Goal: Task Accomplishment & Management: Complete application form

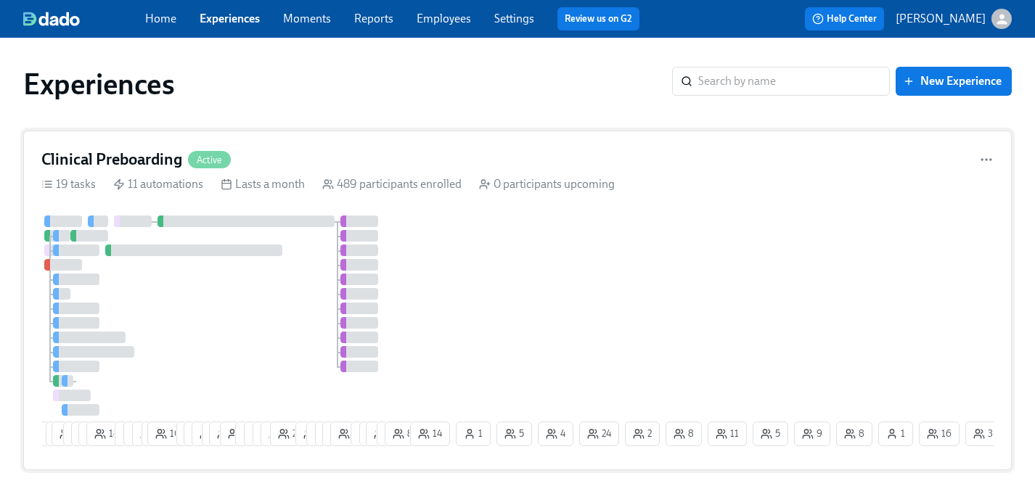
click at [250, 297] on div at bounding box center [224, 315] width 366 height 200
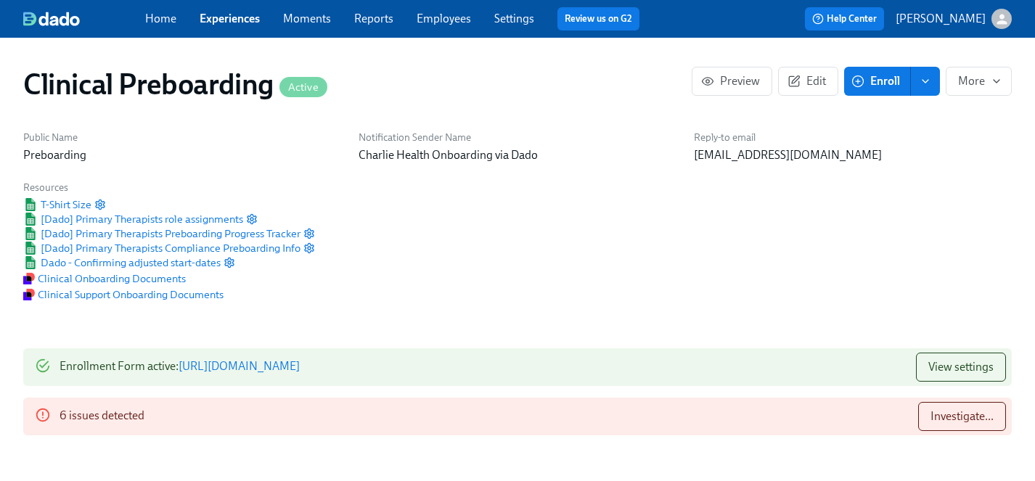
click at [898, 80] on span "Enroll" at bounding box center [877, 81] width 46 height 15
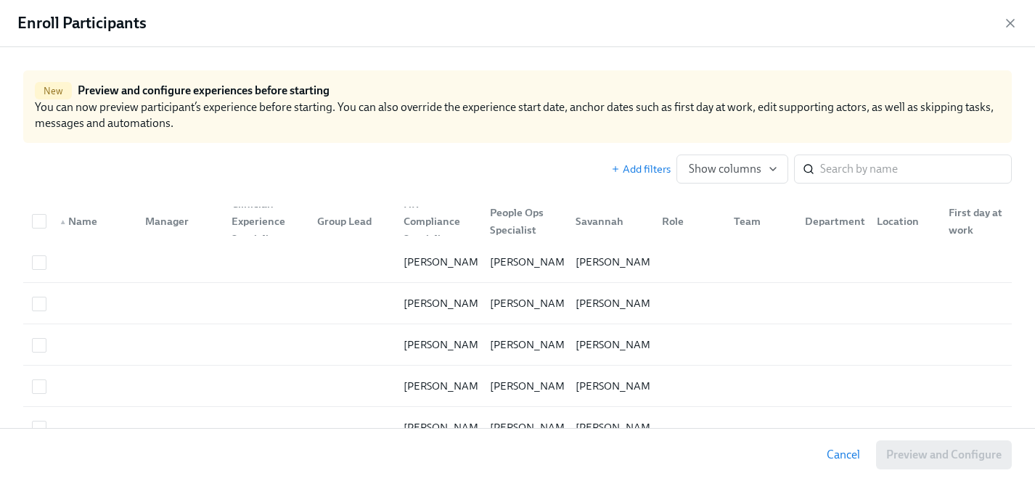
scroll to position [0, 19024]
click at [832, 171] on input "search" at bounding box center [916, 169] width 192 height 29
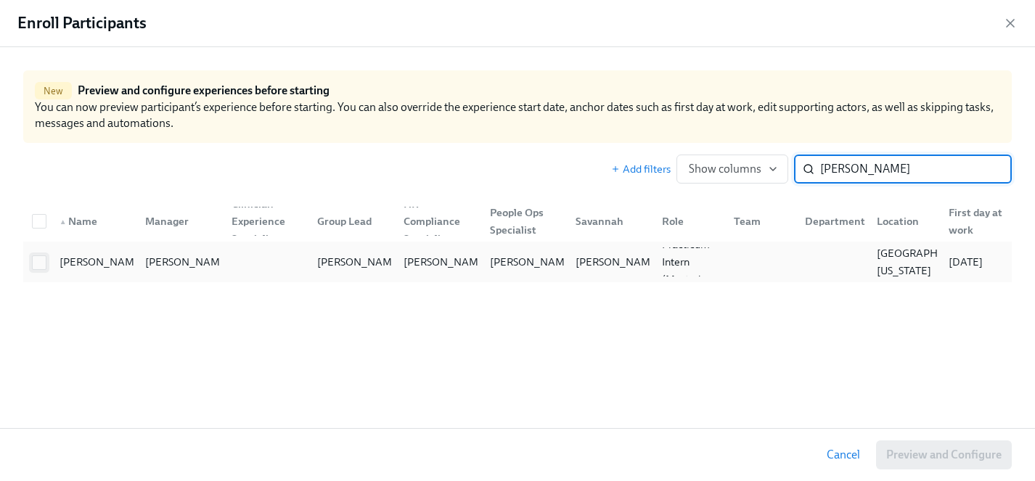
type input "leigh sl"
click at [41, 263] on input "checkbox" at bounding box center [39, 262] width 13 height 13
checkbox input "true"
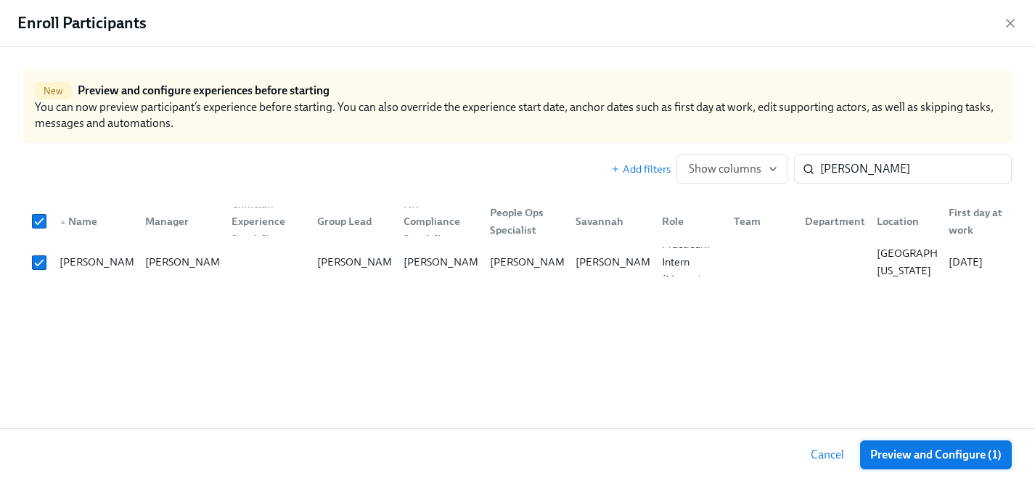
click at [938, 456] on span "Preview and Configure (1)" at bounding box center [935, 455] width 131 height 15
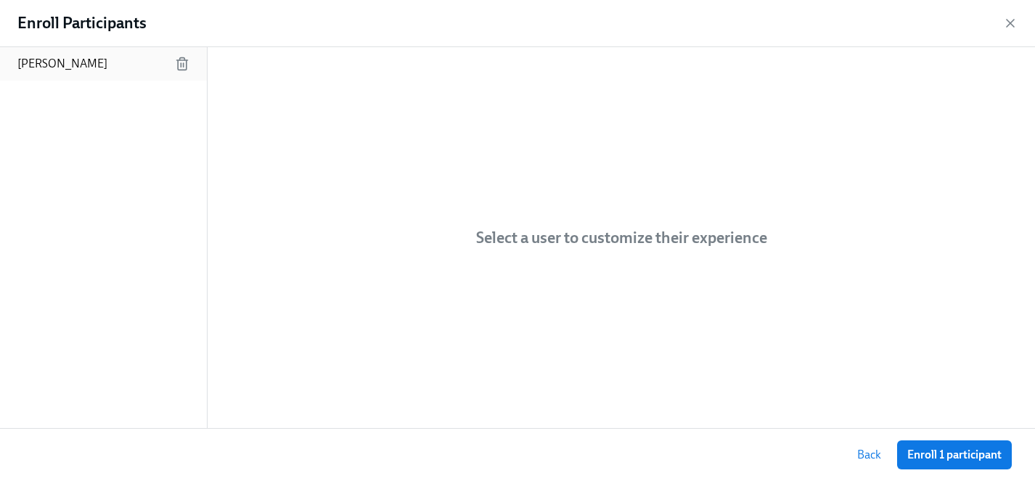
click at [49, 70] on p "Leigh Slater" at bounding box center [62, 64] width 90 height 16
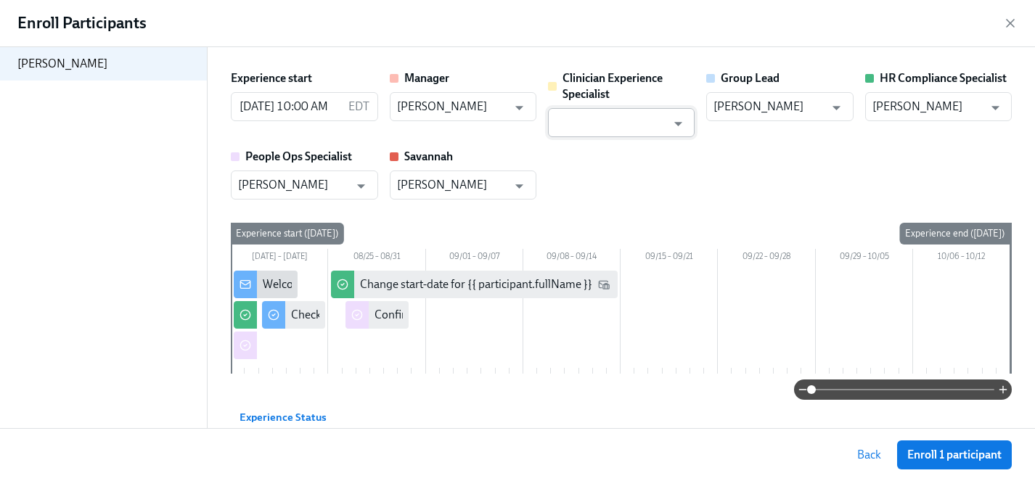
click at [645, 129] on input "text" at bounding box center [610, 122] width 111 height 29
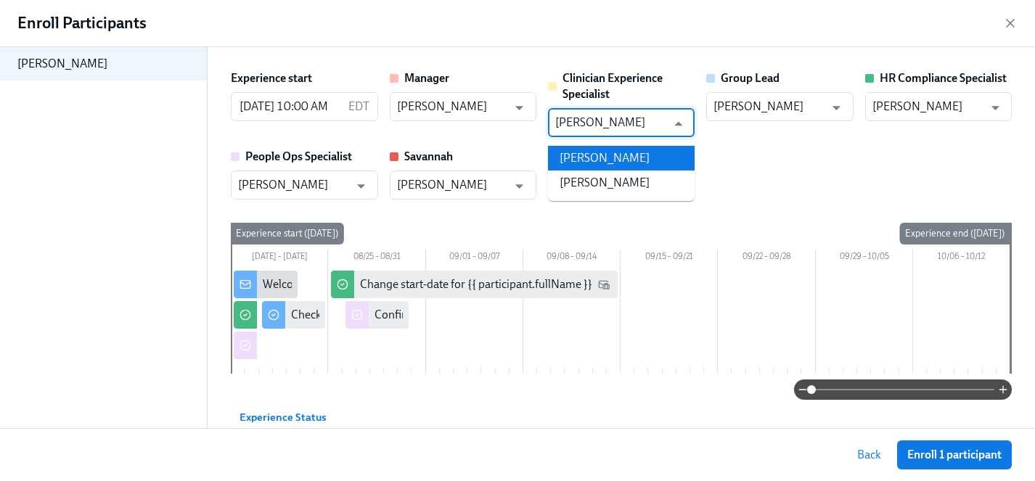
click at [639, 154] on li "Maggie Greenawalt" at bounding box center [621, 158] width 147 height 25
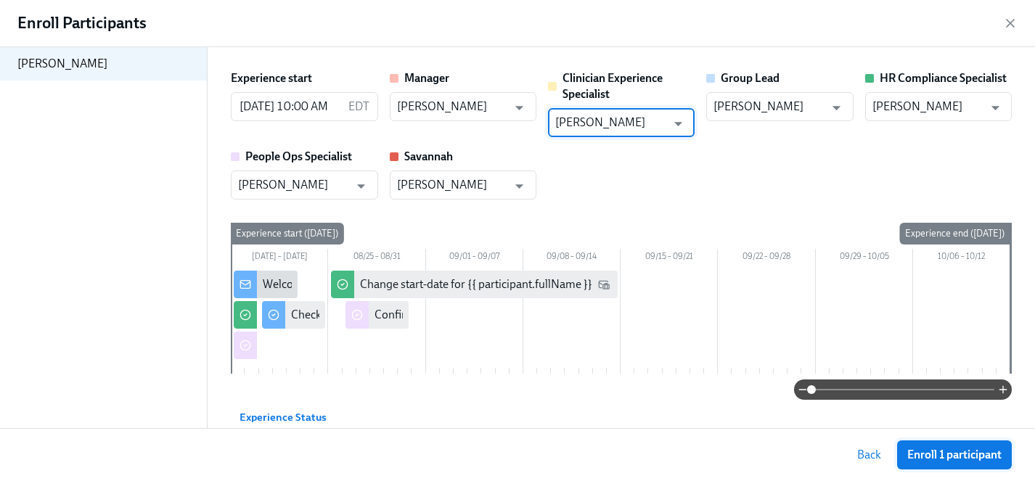
type input "Maggie Greenawalt"
click at [924, 456] on span "Enroll 1 participant" at bounding box center [954, 455] width 94 height 15
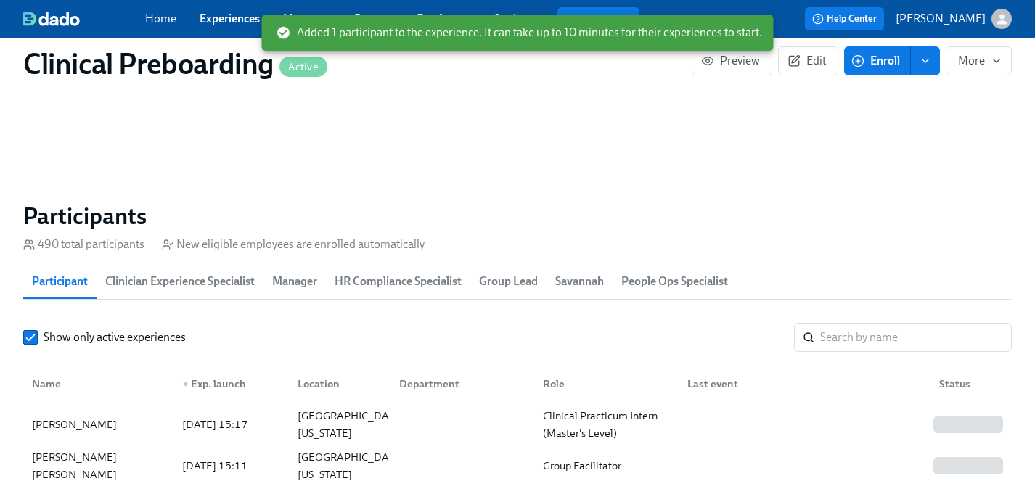
scroll to position [1467, 0]
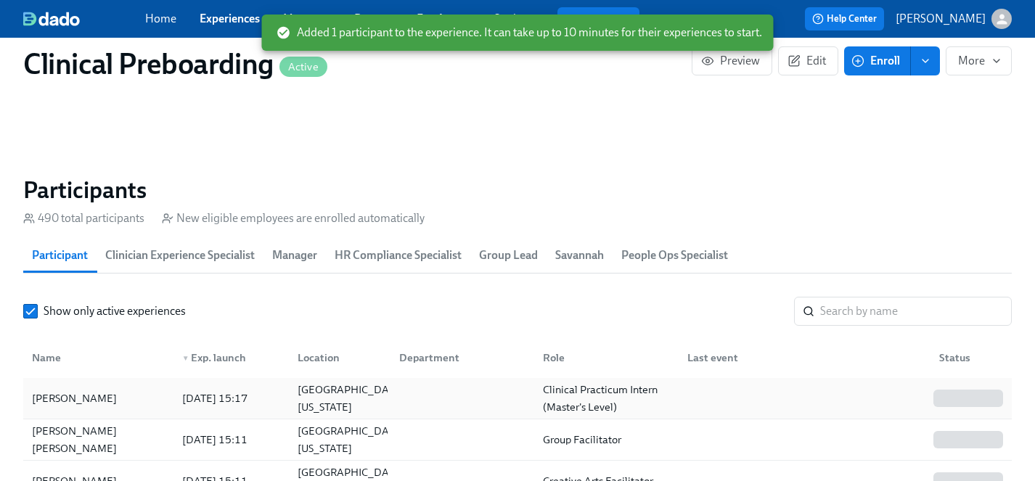
click at [51, 403] on div "Leigh Slater" at bounding box center [74, 398] width 96 height 17
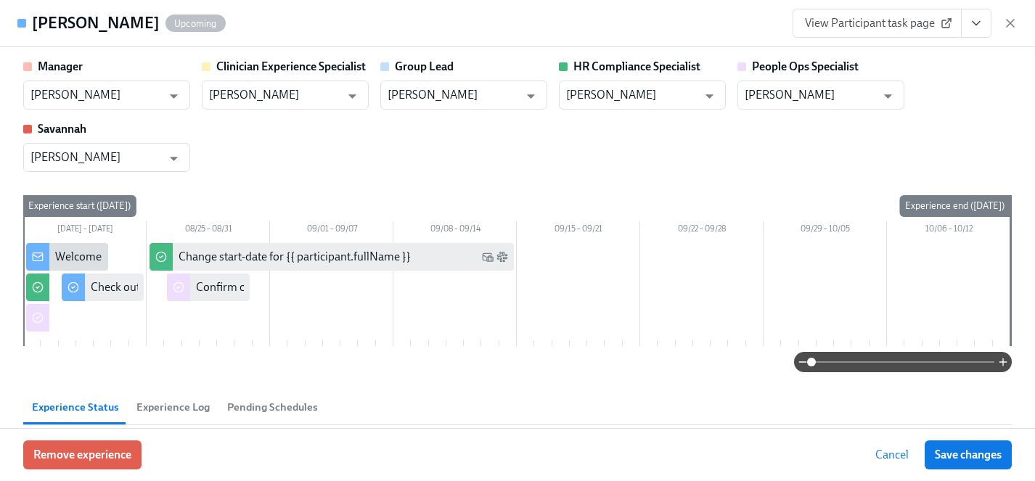
click at [984, 22] on button "View task page" at bounding box center [976, 23] width 30 height 29
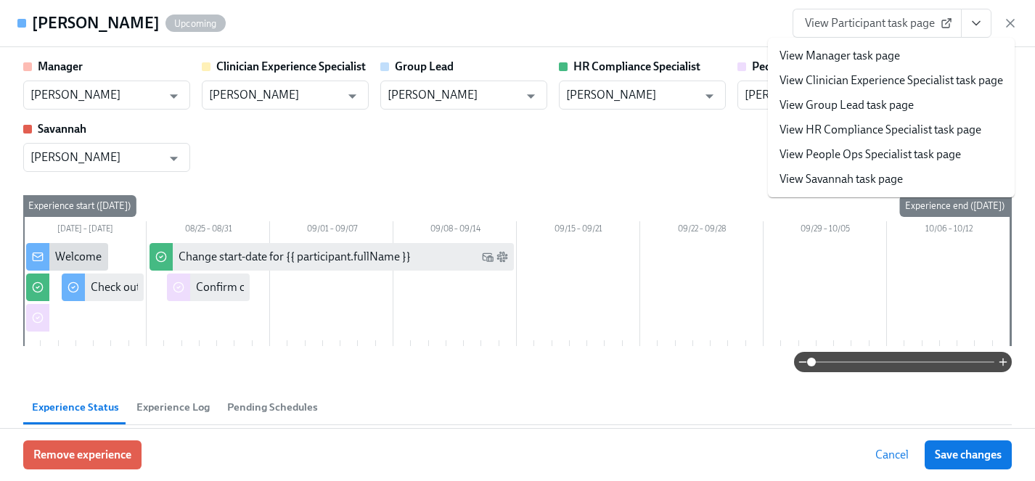
click at [652, 165] on div "Manager Maggie Martinez ​ Clinician Experience Specialist Maggie Greenawalt ​ G…" at bounding box center [517, 115] width 988 height 113
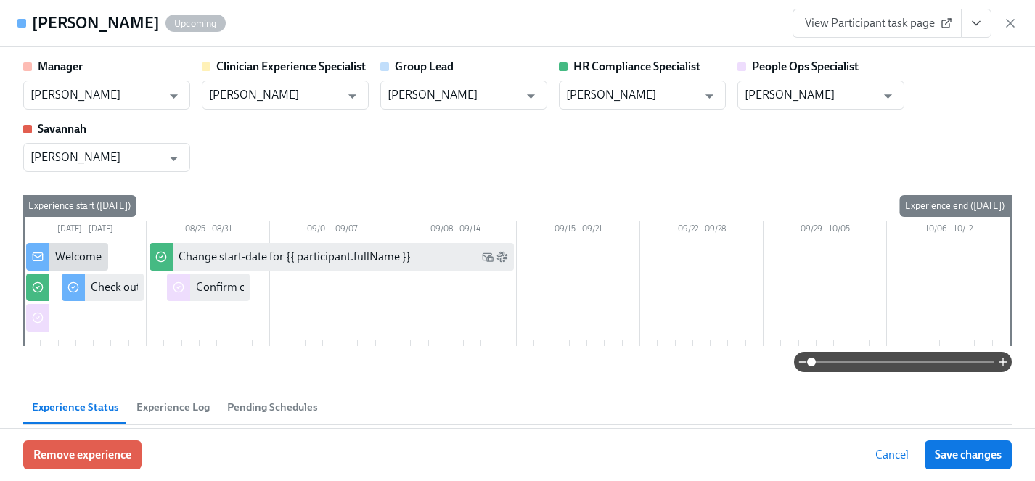
click at [978, 25] on icon "View task page" at bounding box center [976, 23] width 15 height 15
click at [979, 17] on icon "View task page" at bounding box center [976, 23] width 15 height 15
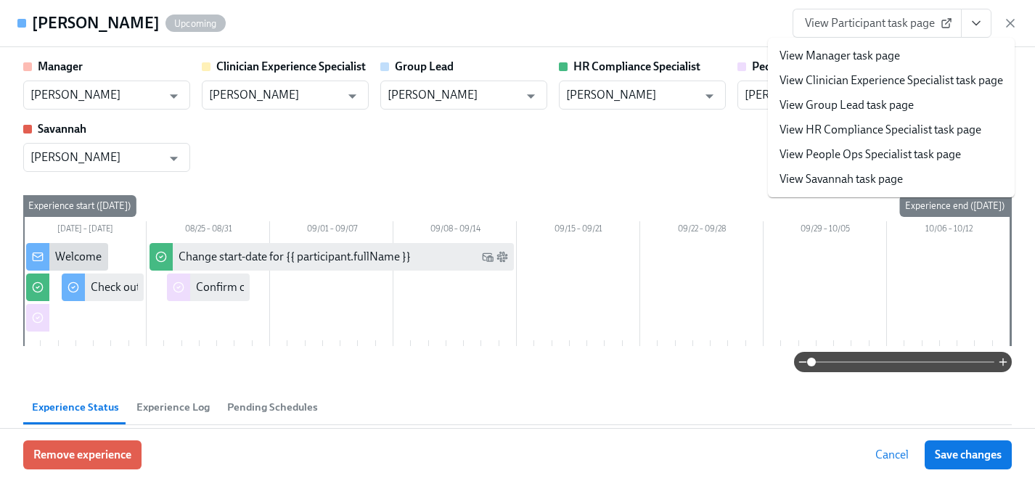
click at [854, 124] on link "View HR Compliance Specialist task page" at bounding box center [880, 130] width 202 height 16
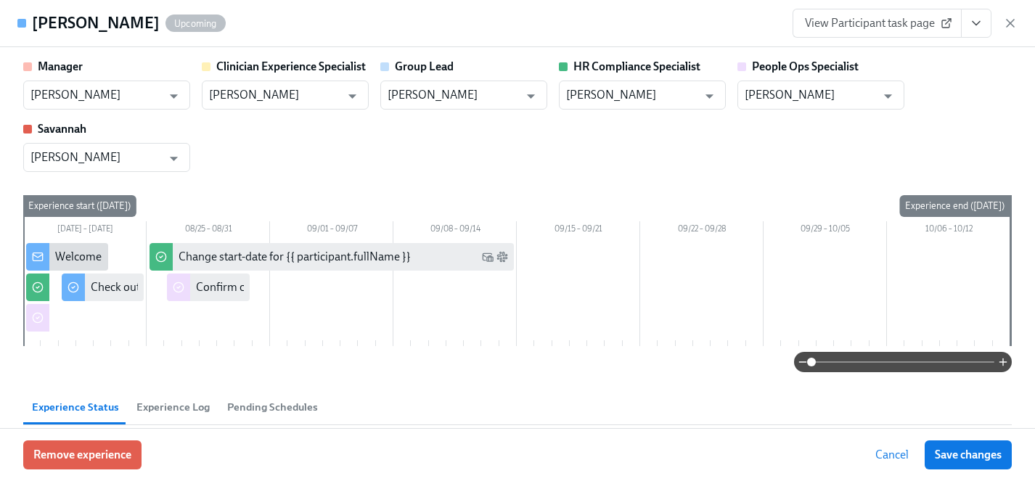
type input "Jessica Barrett"
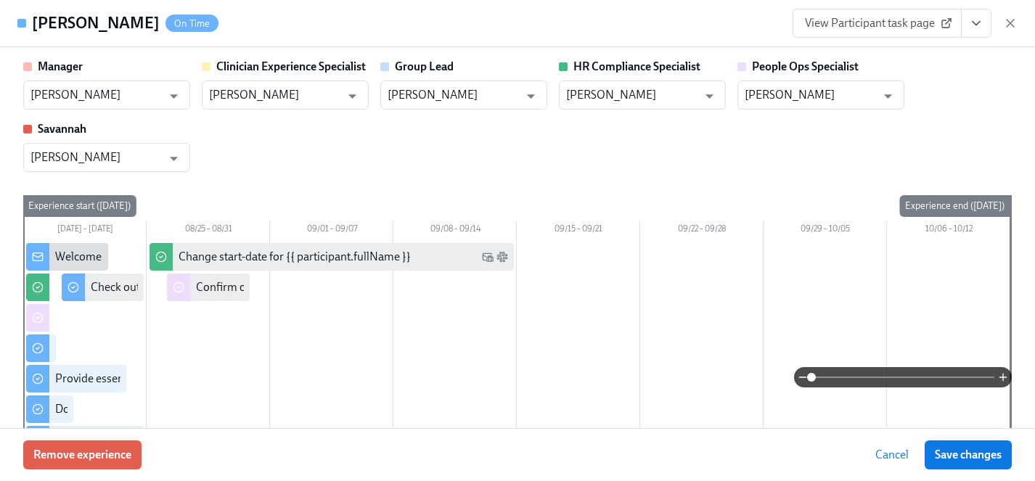
click at [980, 25] on icon "View task page" at bounding box center [976, 23] width 15 height 15
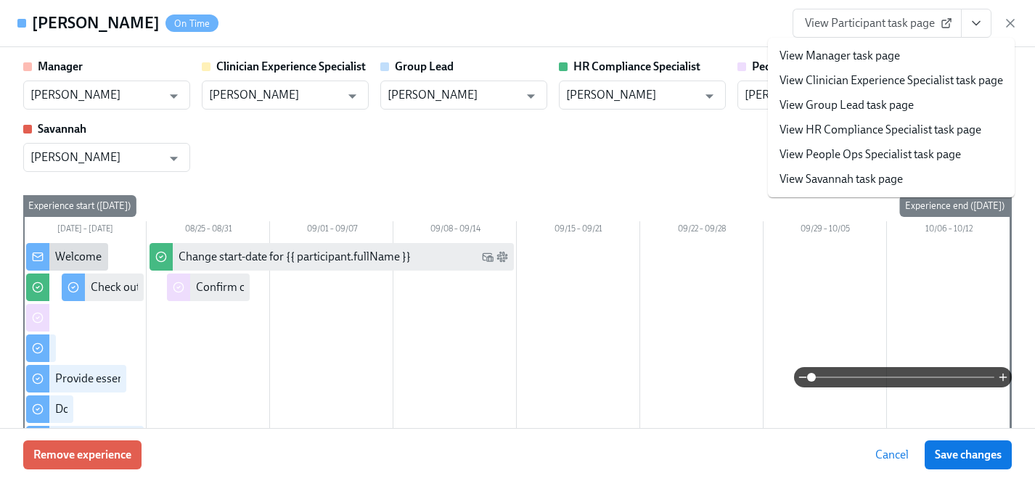
click at [847, 157] on link "View People Ops Specialist task page" at bounding box center [869, 155] width 181 height 16
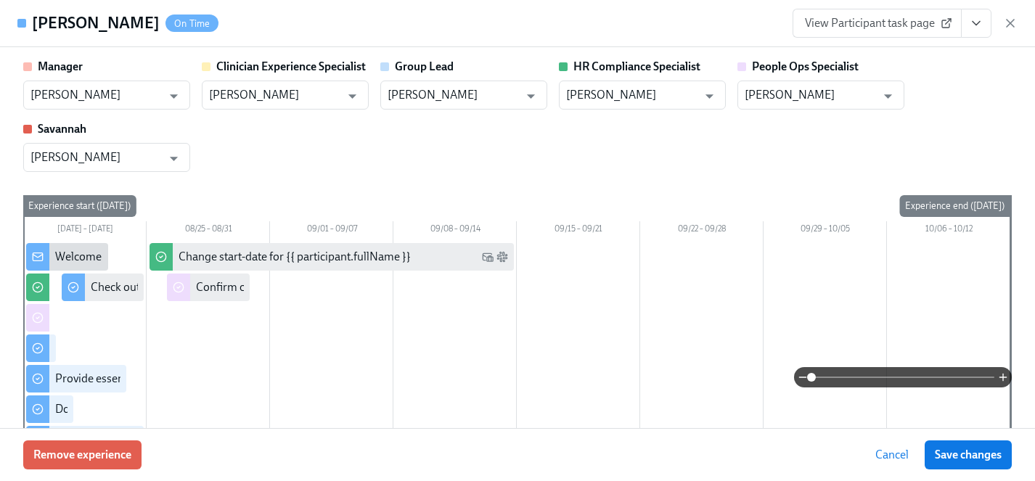
type input "Jacqueline Jean"
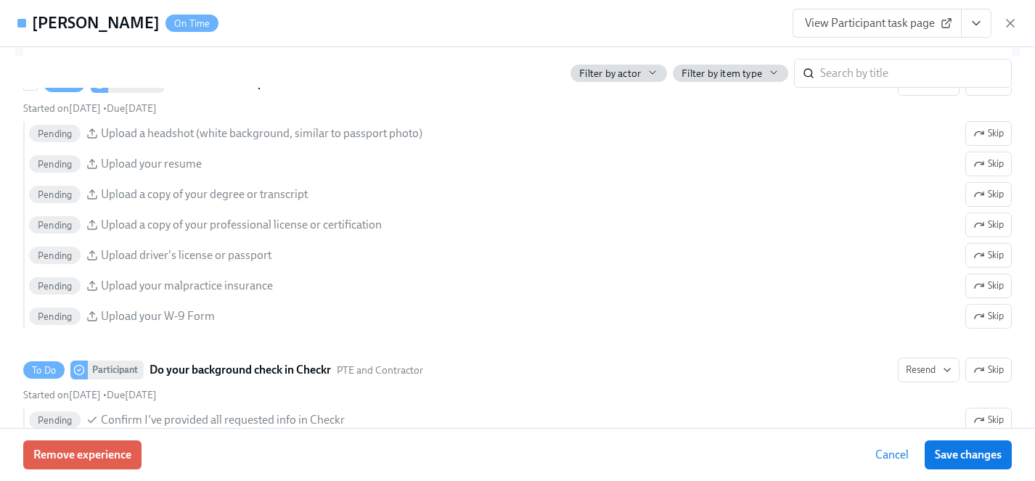
scroll to position [1632, 0]
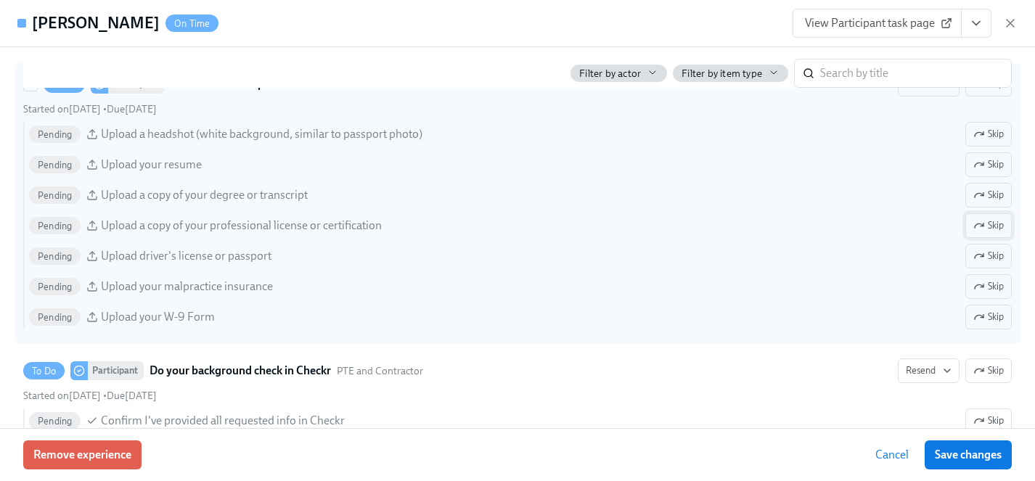
click at [988, 222] on span "Skip" at bounding box center [988, 225] width 30 height 15
click at [987, 282] on span "Skip" at bounding box center [988, 286] width 30 height 15
click at [987, 313] on span "Skip" at bounding box center [988, 317] width 30 height 15
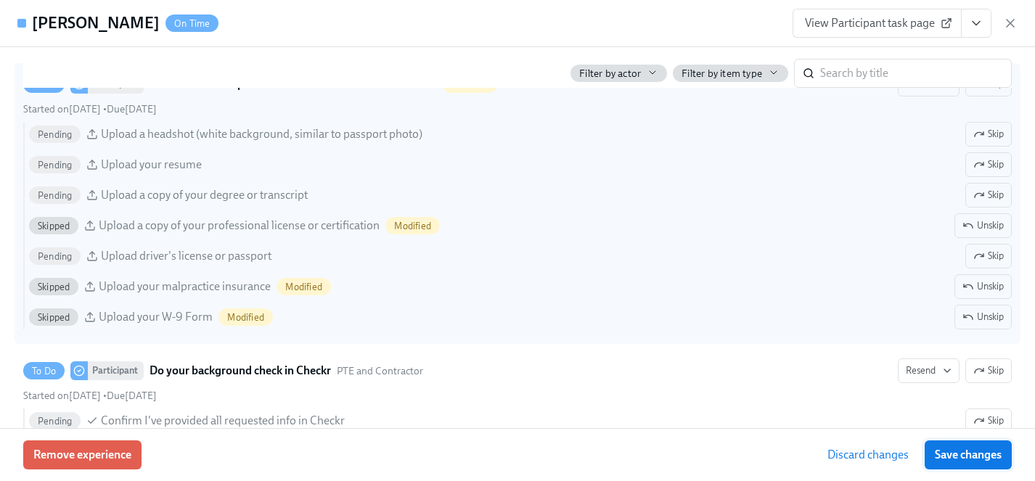
click at [989, 461] on span "Save changes" at bounding box center [968, 455] width 67 height 15
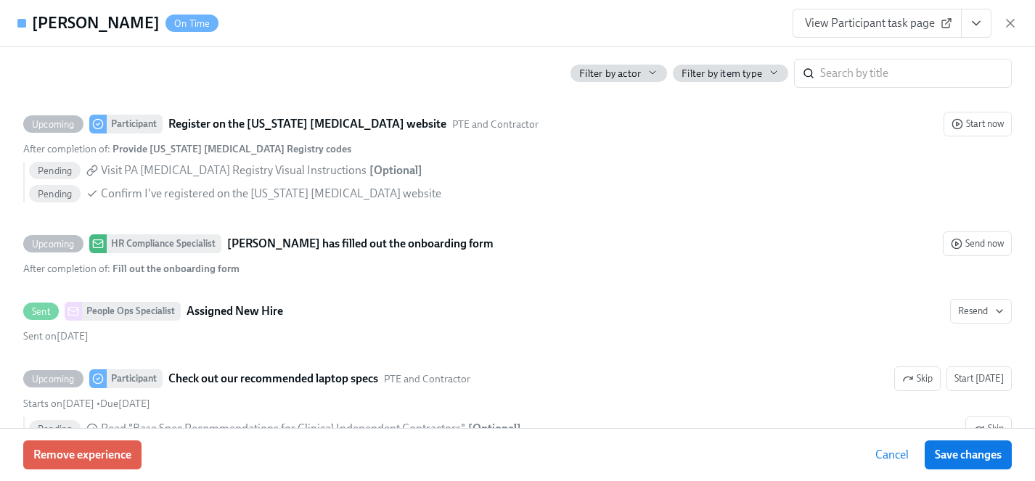
scroll to position [2732, 0]
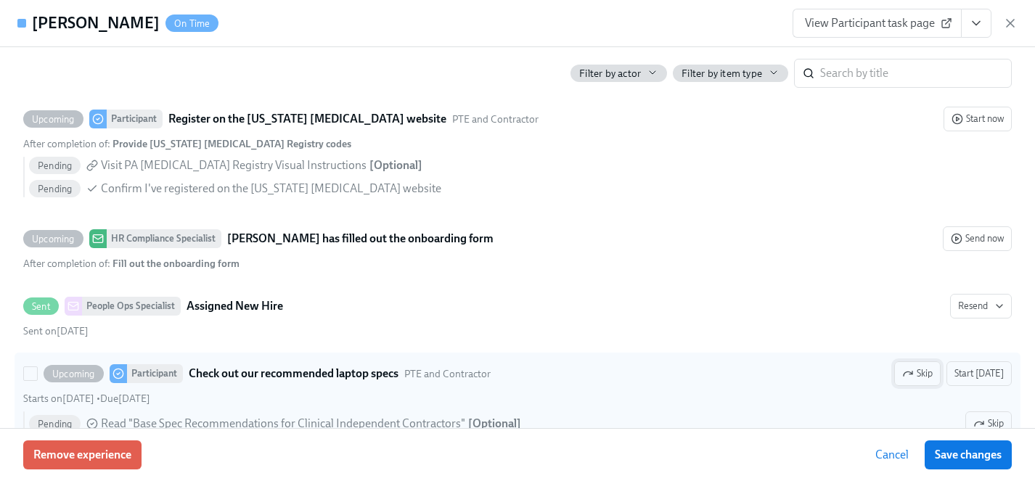
click at [927, 375] on span "Skip" at bounding box center [917, 373] width 30 height 15
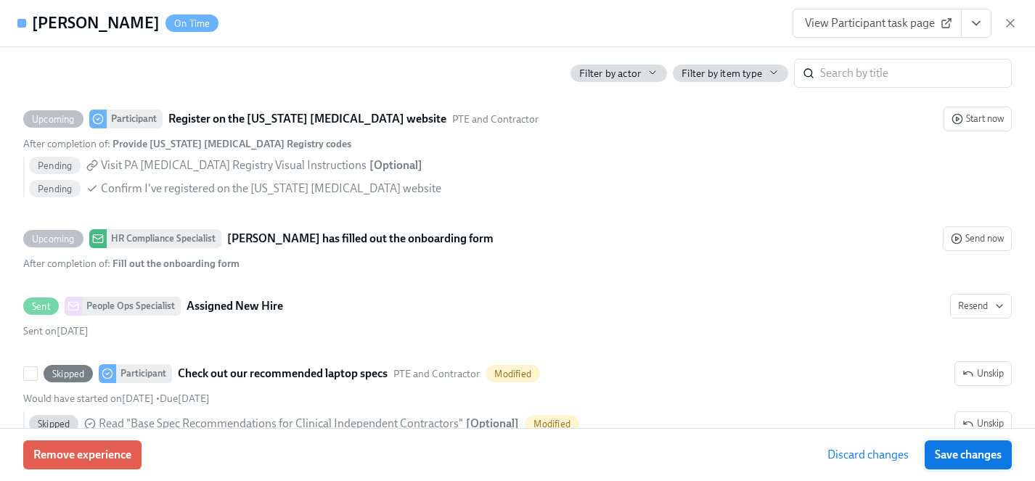
click at [980, 451] on span "Save changes" at bounding box center [968, 455] width 67 height 15
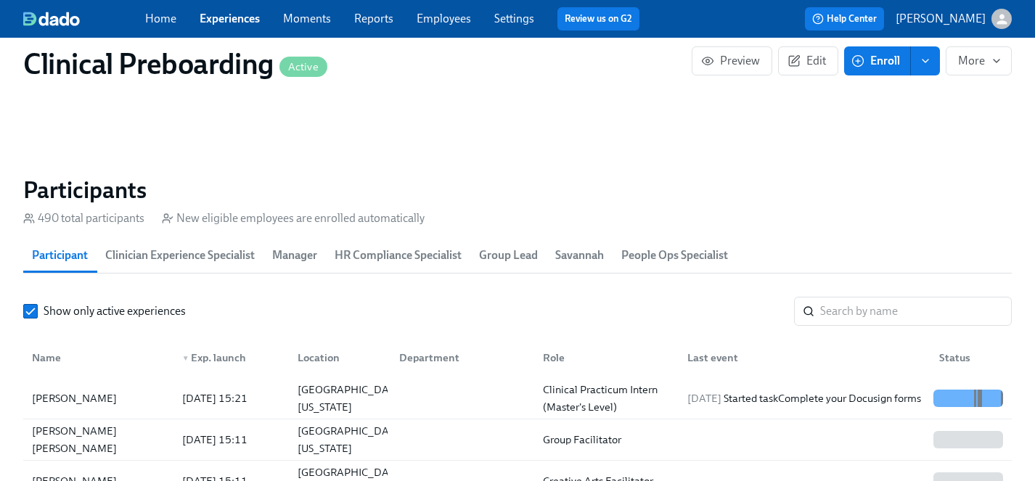
click at [881, 62] on span "Enroll" at bounding box center [877, 61] width 46 height 15
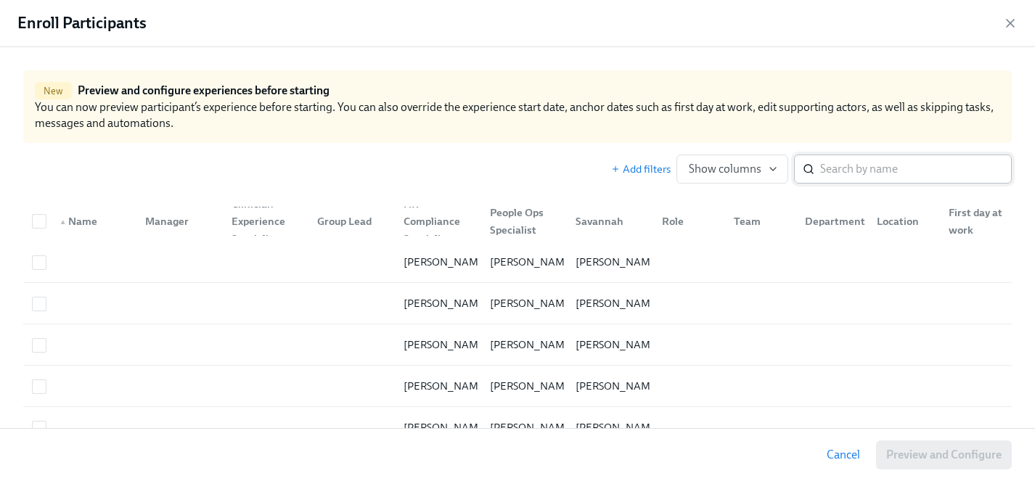
click at [864, 164] on input "search" at bounding box center [916, 169] width 192 height 29
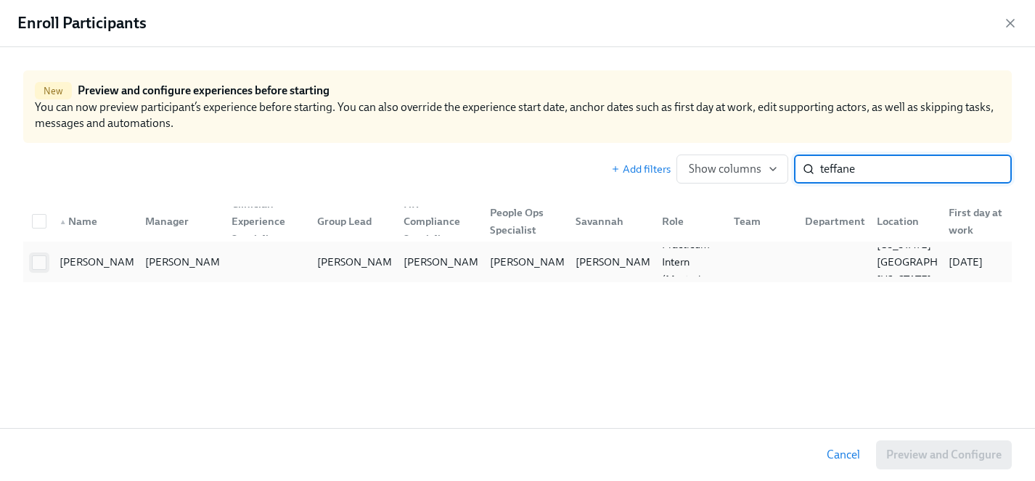
type input "teffane"
click at [46, 260] on div at bounding box center [39, 262] width 26 height 16
checkbox input "true"
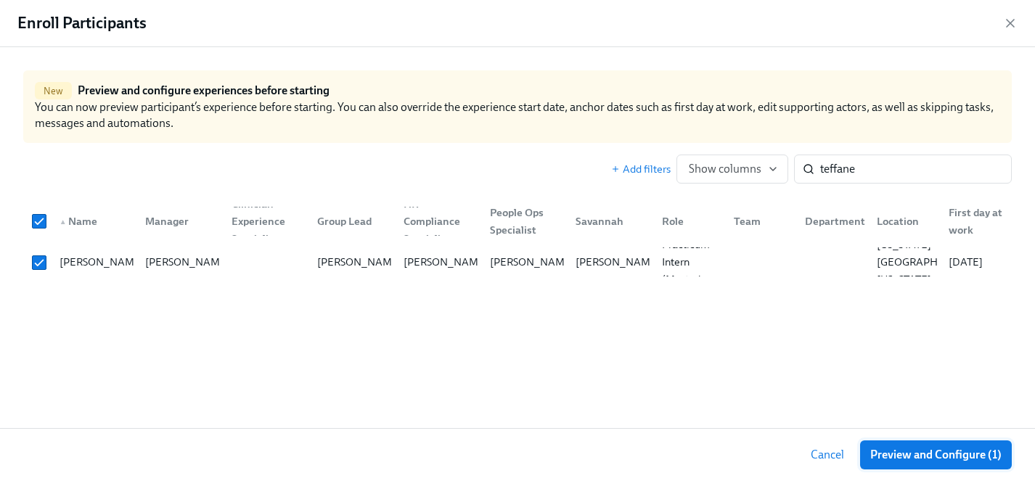
click at [955, 450] on span "Preview and Configure (1)" at bounding box center [935, 455] width 131 height 15
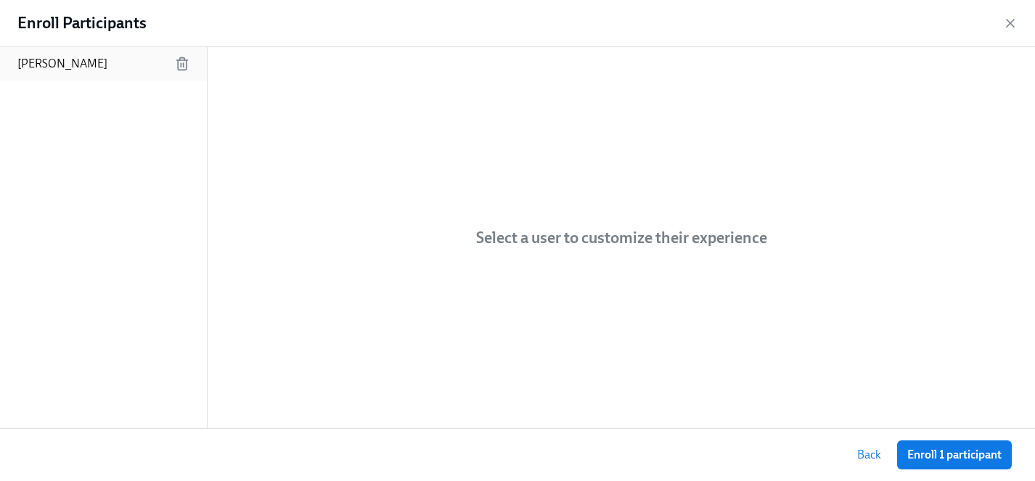
click at [59, 65] on p "Teffaney Daniel" at bounding box center [62, 64] width 90 height 16
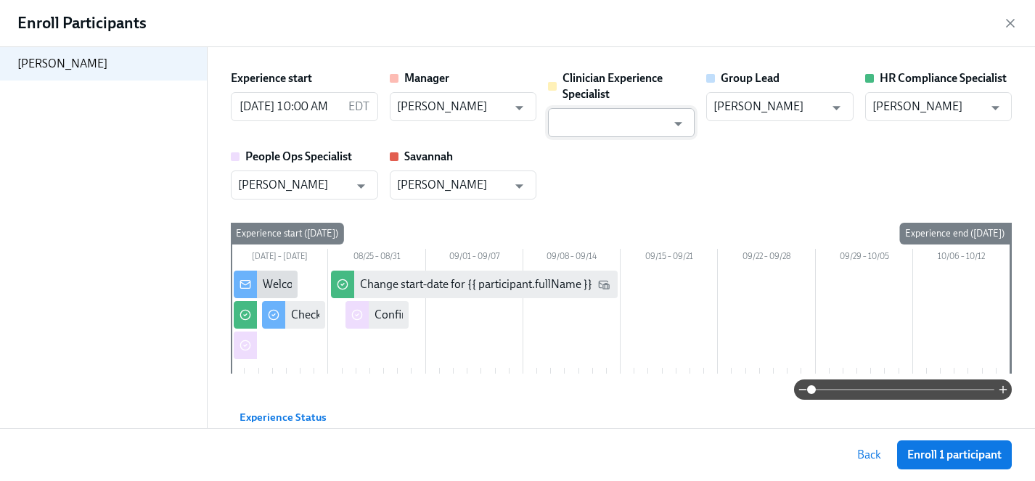
click at [590, 123] on input "text" at bounding box center [610, 122] width 111 height 29
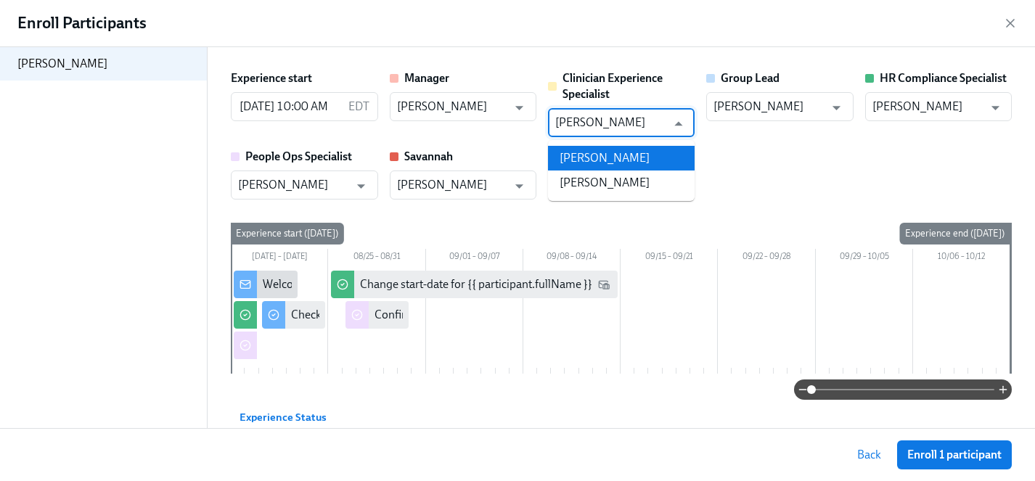
click at [600, 154] on li "Maggie Greenawalt" at bounding box center [621, 158] width 147 height 25
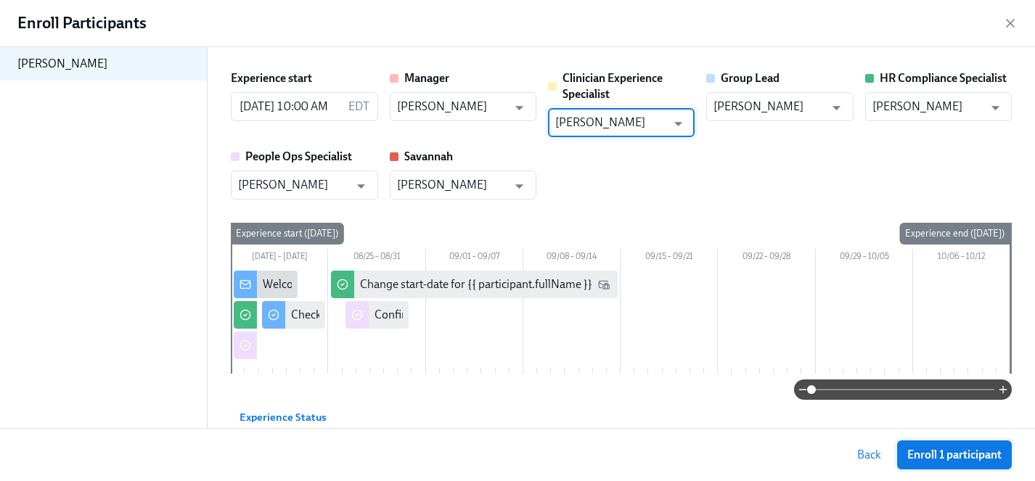
type input "Maggie Greenawalt"
click at [960, 453] on span "Enroll 1 participant" at bounding box center [954, 455] width 94 height 15
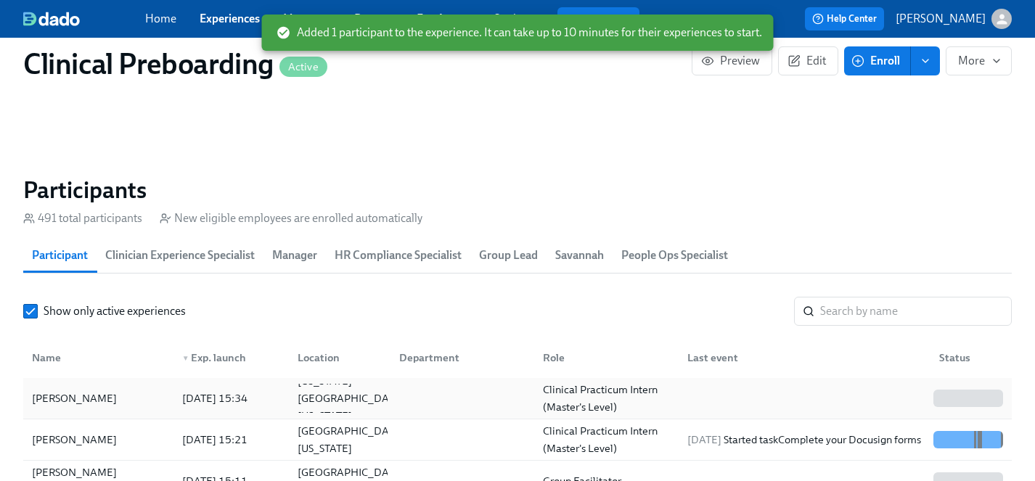
click at [65, 402] on div "Teffaney Daniel" at bounding box center [74, 398] width 96 height 17
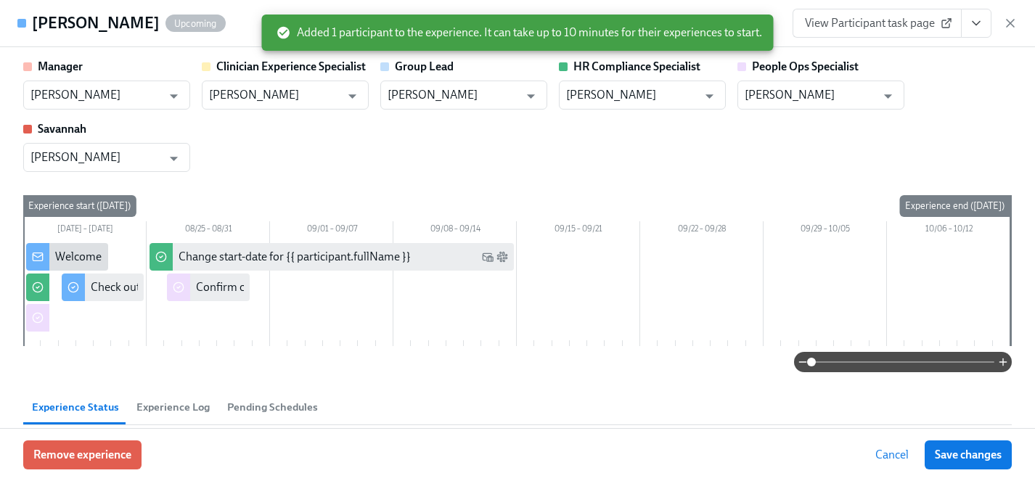
click at [973, 26] on icon "View task page" at bounding box center [976, 23] width 15 height 15
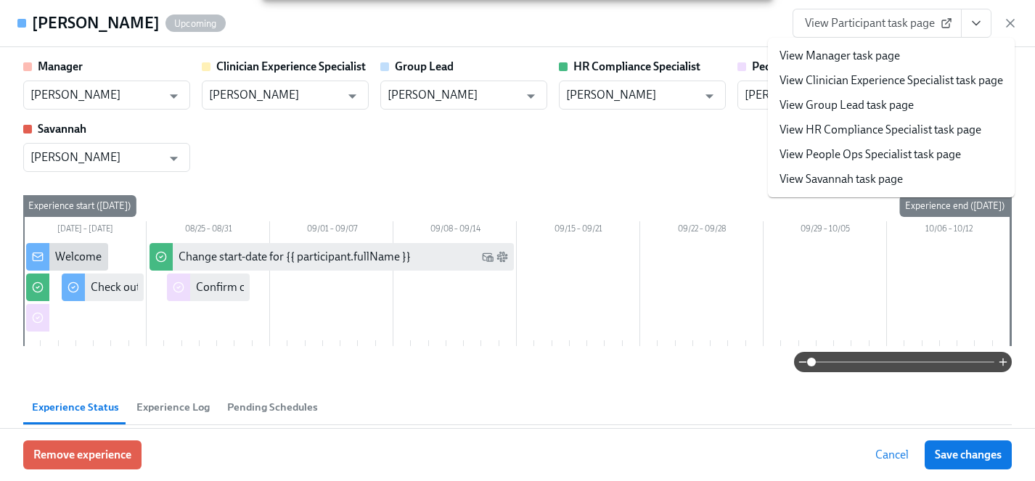
click at [835, 127] on link "View HR Compliance Specialist task page" at bounding box center [880, 130] width 202 height 16
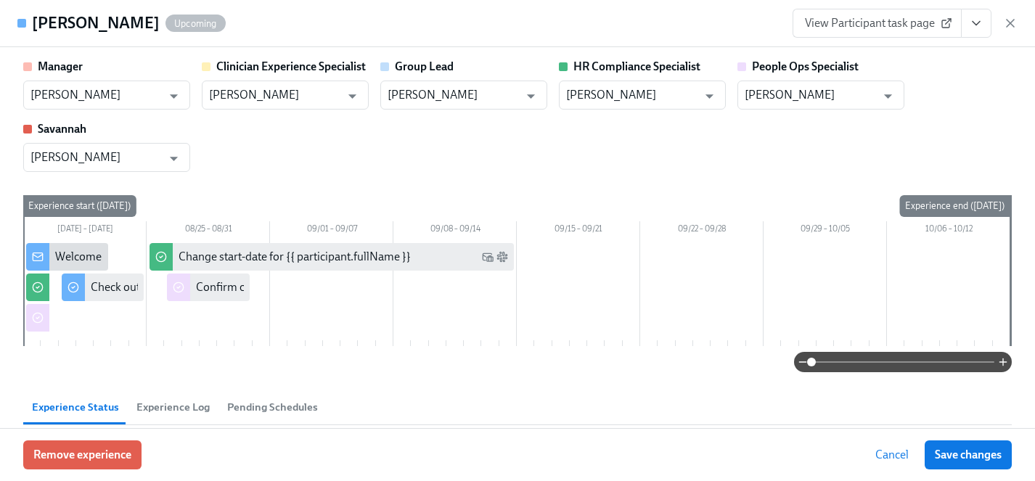
type input "Jessica Barrett"
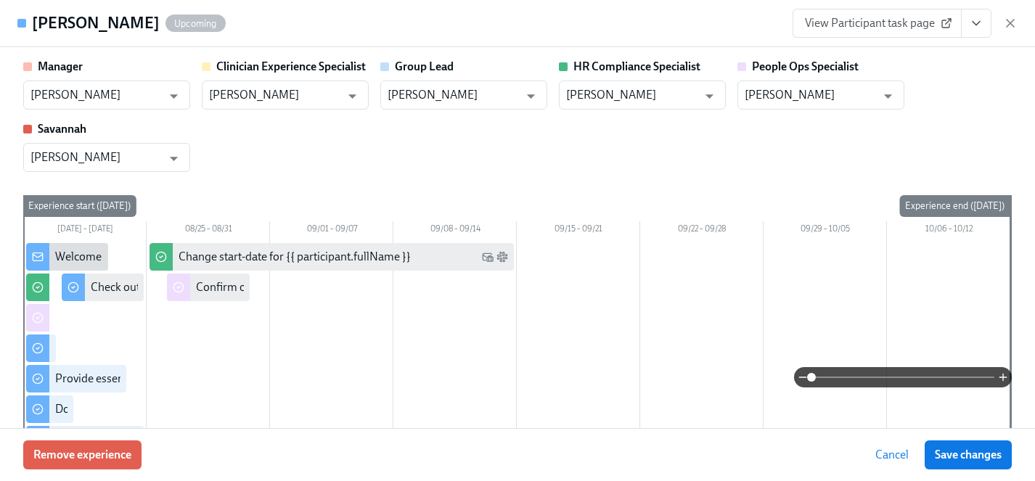
click at [976, 22] on icon "View task page" at bounding box center [976, 23] width 15 height 15
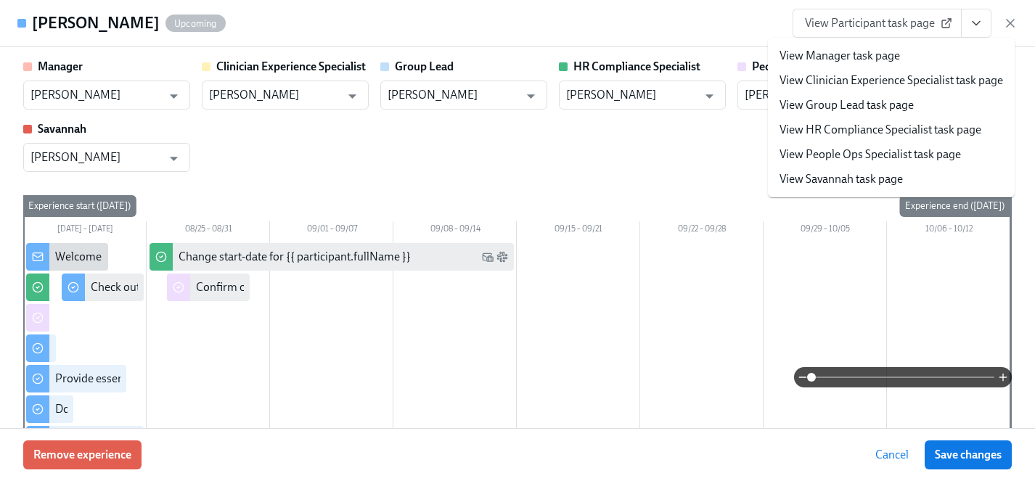
click at [853, 152] on link "View People Ops Specialist task page" at bounding box center [869, 155] width 181 height 16
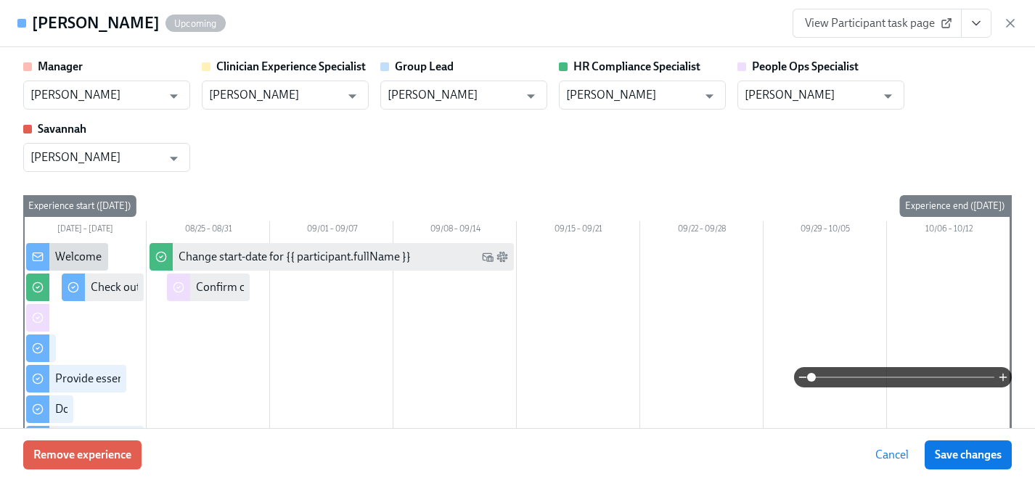
type input "Jacqueline Jean"
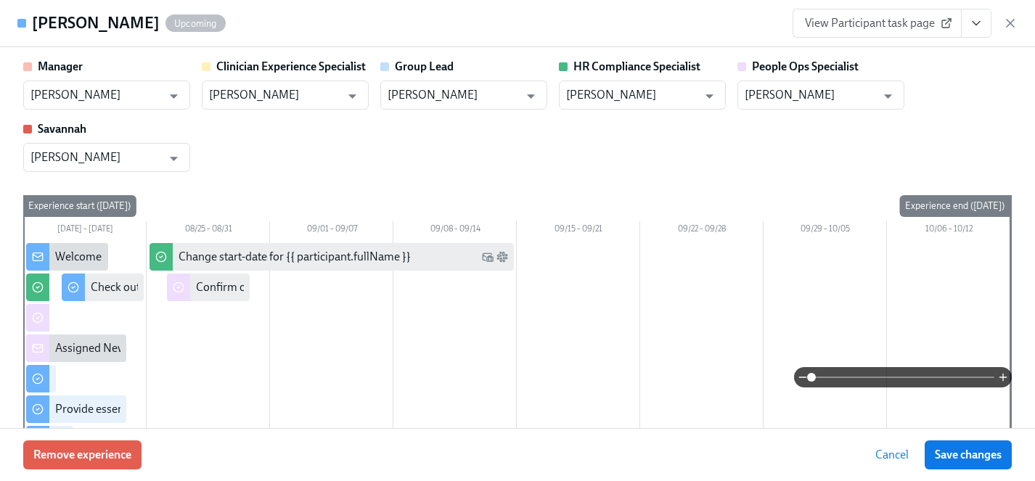
click at [379, 170] on div "Manager Maggie Martinez ​ Clinician Experience Specialist Maggie Greenawalt ​ G…" at bounding box center [517, 115] width 988 height 113
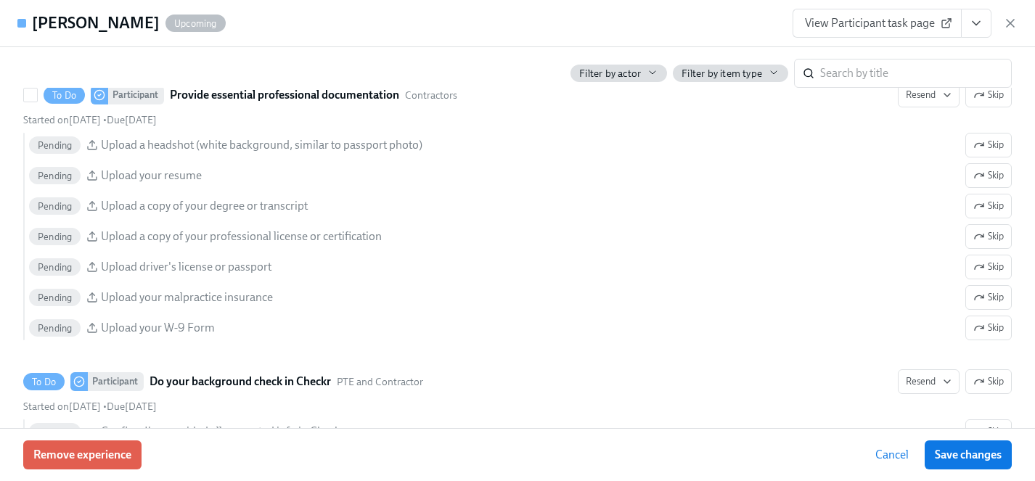
scroll to position [1609, 0]
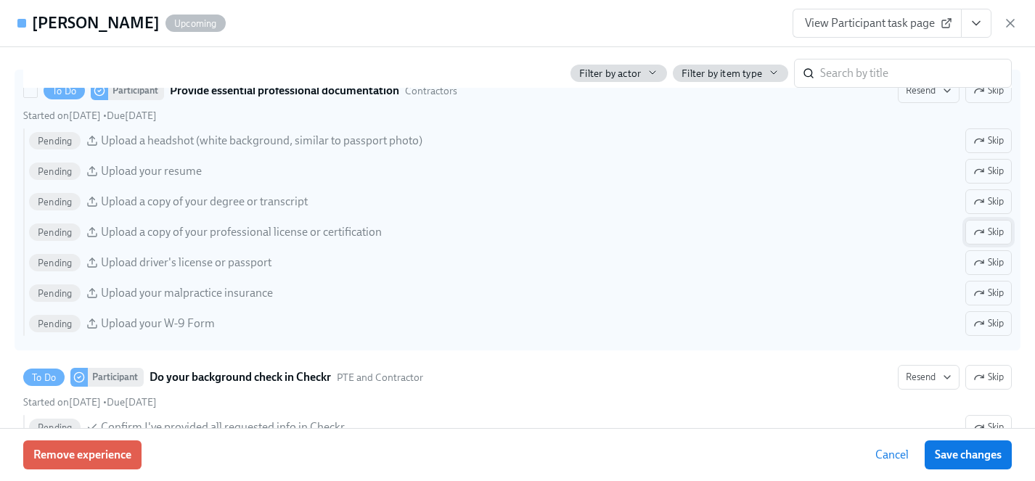
click at [988, 229] on span "Skip" at bounding box center [988, 232] width 30 height 15
click at [976, 302] on button "Skip" at bounding box center [988, 293] width 46 height 25
click at [982, 320] on icon "button" at bounding box center [979, 324] width 12 height 12
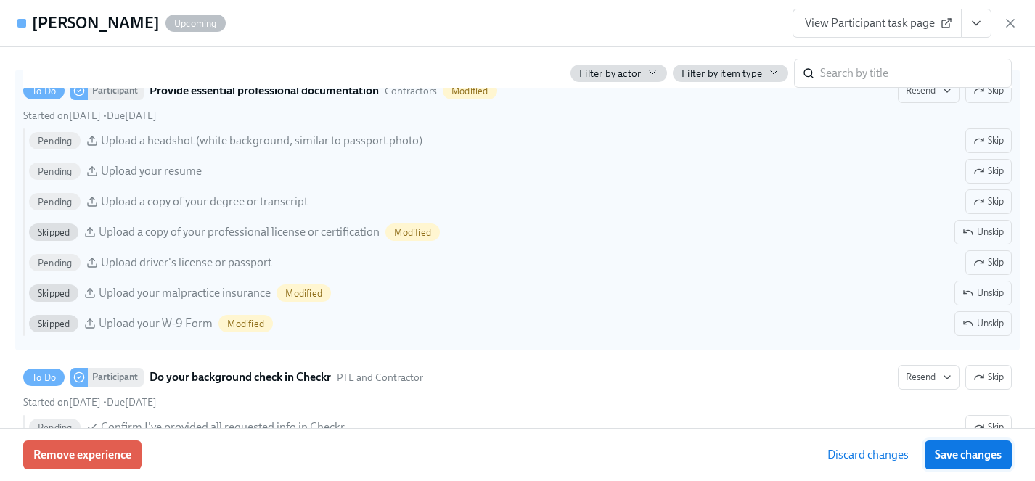
click at [982, 456] on span "Save changes" at bounding box center [968, 455] width 67 height 15
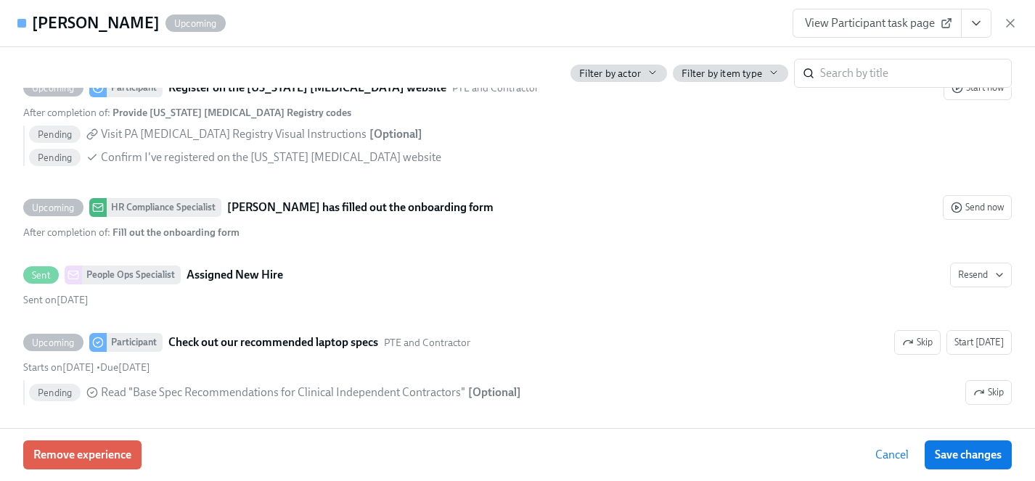
scroll to position [2751, 0]
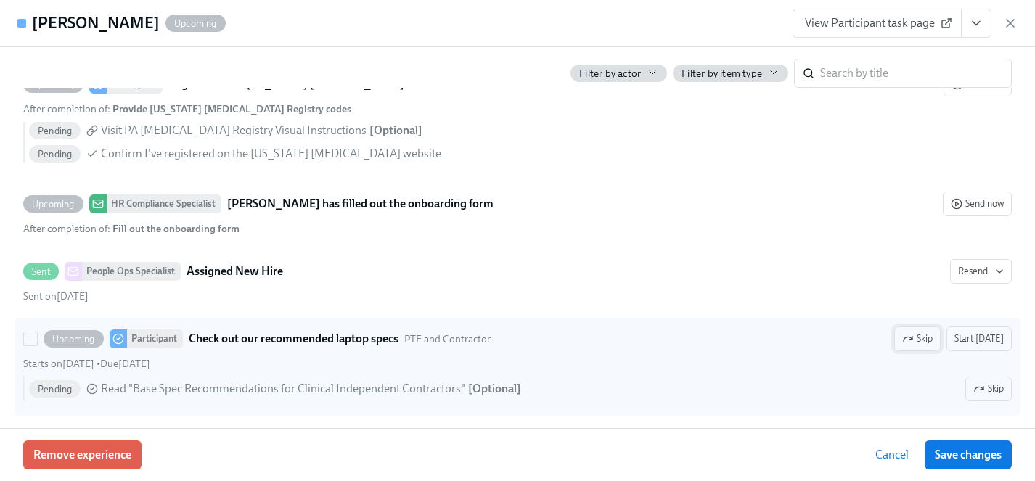
click at [912, 339] on icon "button" at bounding box center [910, 338] width 3 height 3
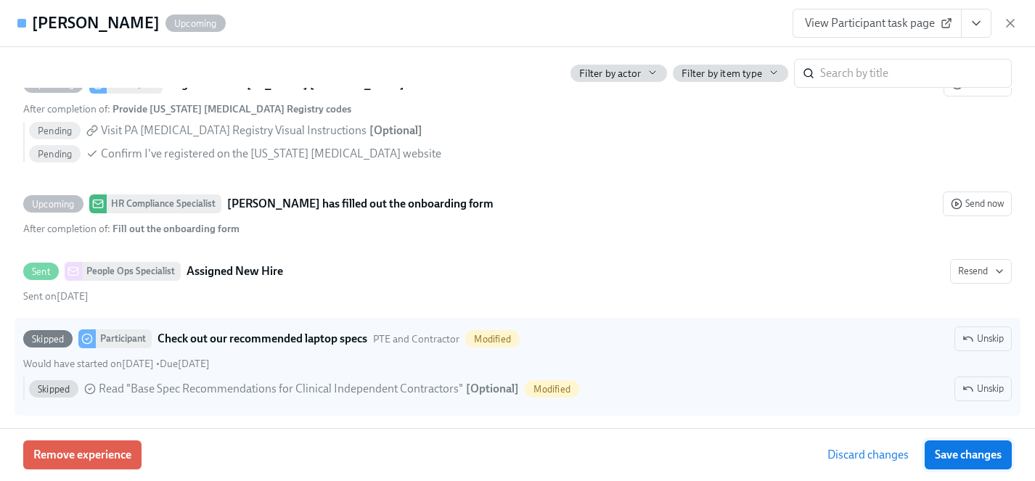
click at [977, 456] on span "Save changes" at bounding box center [968, 455] width 67 height 15
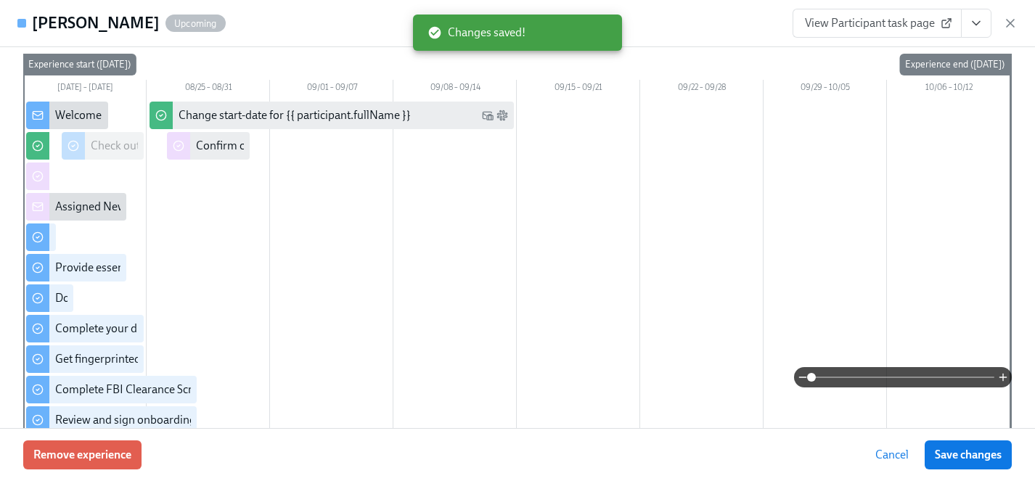
scroll to position [0, 0]
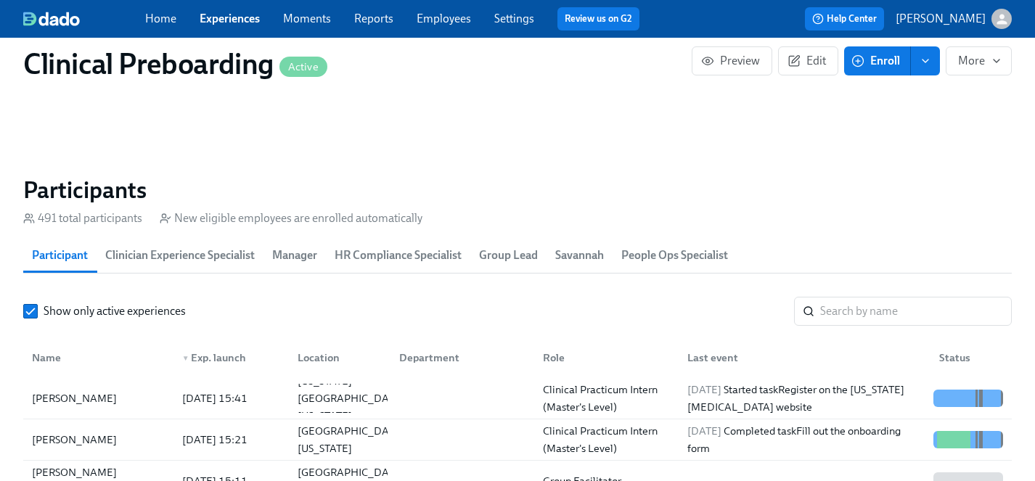
click at [866, 65] on span "Enroll" at bounding box center [877, 61] width 46 height 15
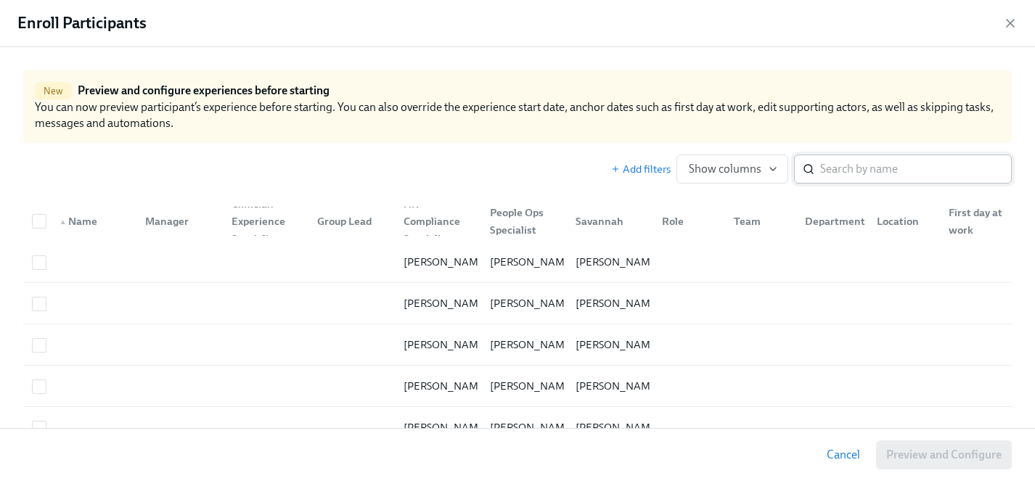
click at [887, 171] on input "search" at bounding box center [916, 169] width 192 height 29
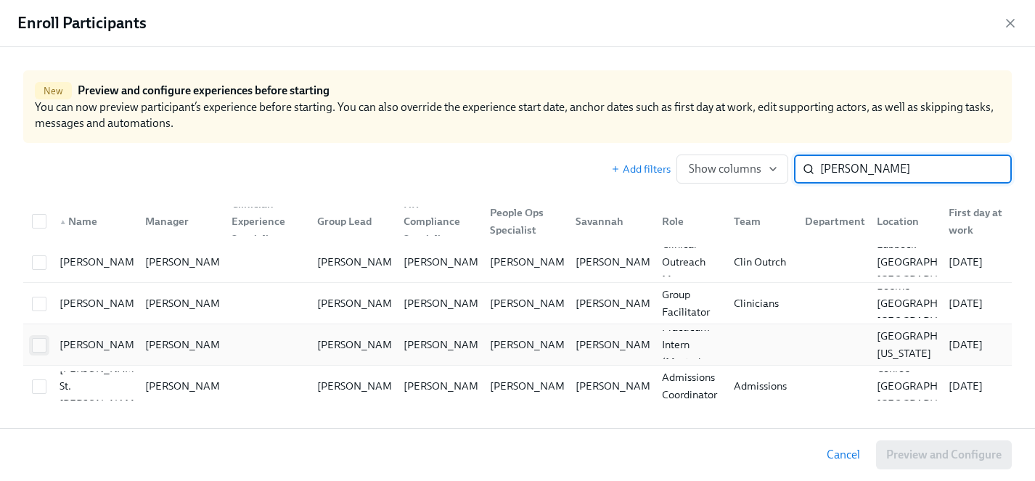
type input "reagan"
click at [40, 348] on input "checkbox" at bounding box center [39, 345] width 13 height 13
checkbox input "true"
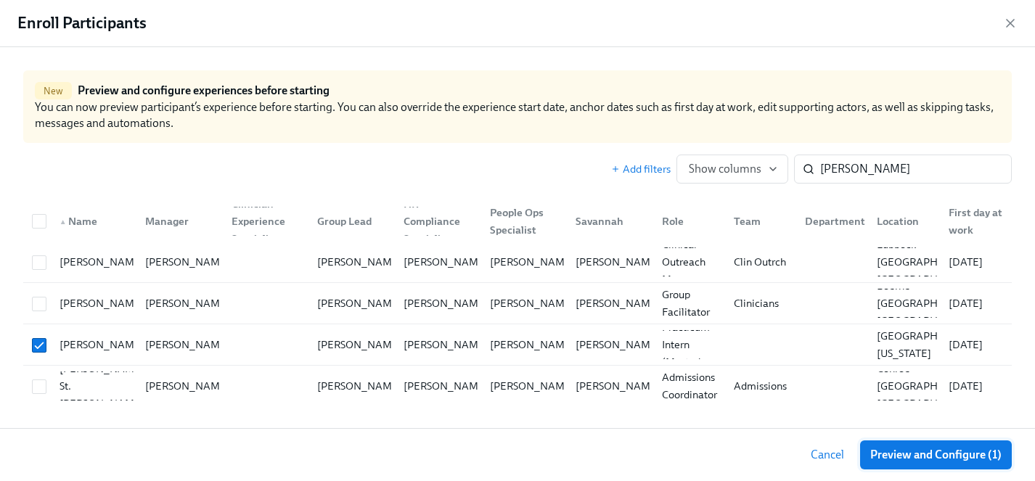
click at [972, 456] on span "Preview and Configure (1)" at bounding box center [935, 455] width 131 height 15
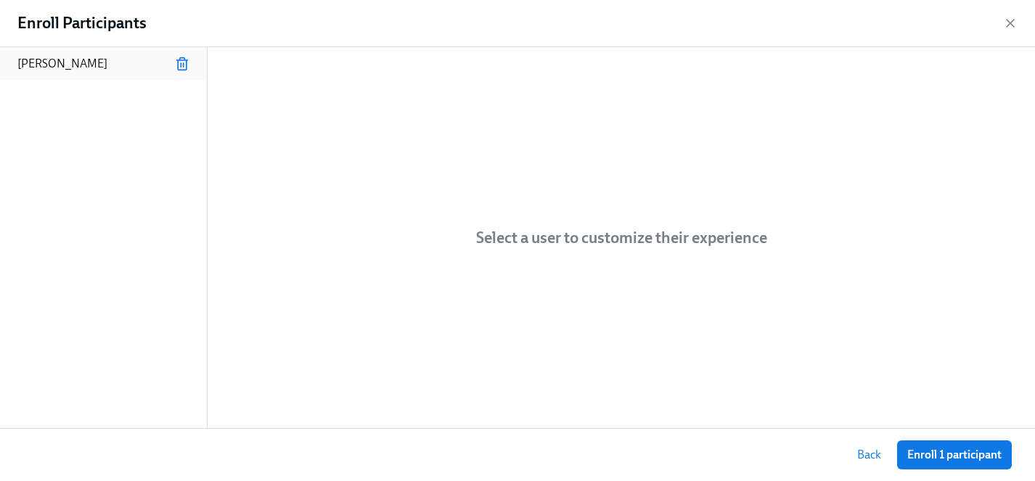
drag, startPoint x: 66, startPoint y: 60, endPoint x: 178, endPoint y: 70, distance: 112.2
click at [66, 60] on p "Reagan Reed" at bounding box center [62, 64] width 90 height 16
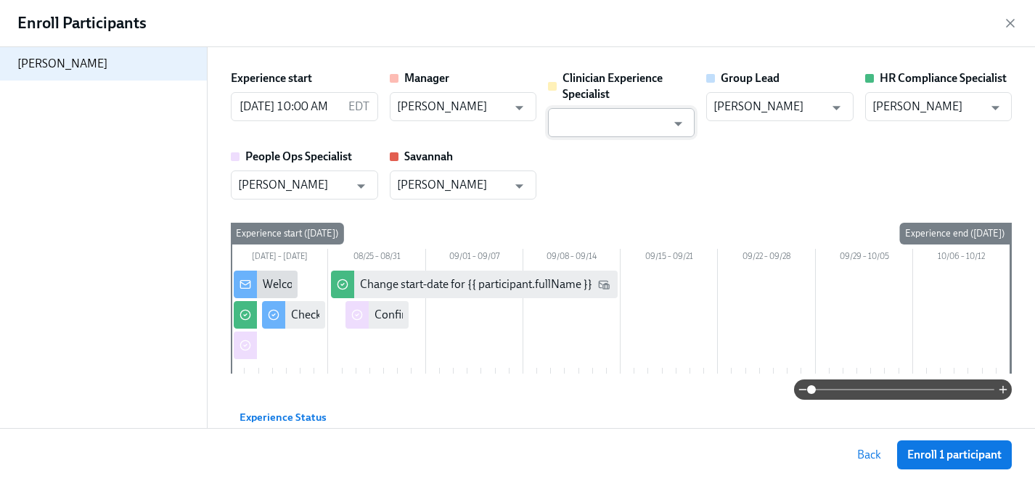
click at [635, 126] on input "text" at bounding box center [610, 122] width 111 height 29
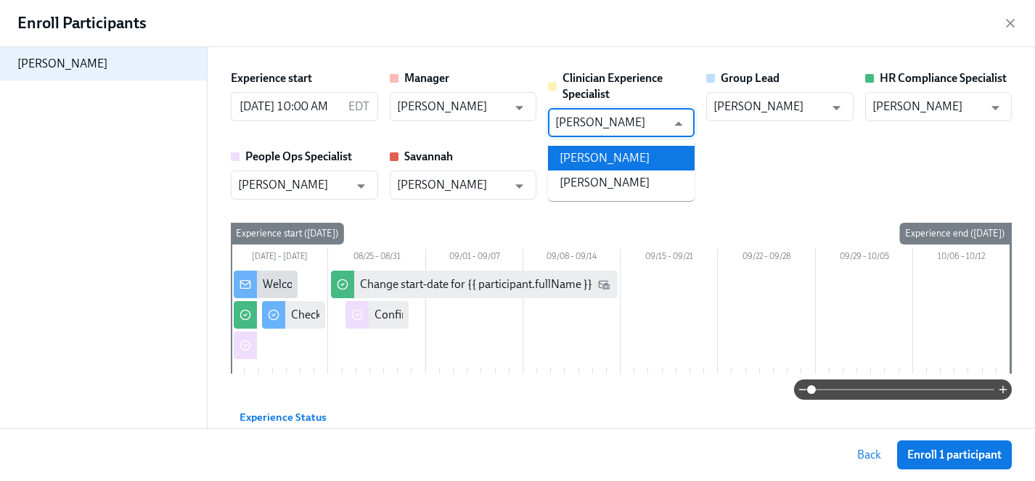
click at [636, 152] on li "Maggie Greenawalt" at bounding box center [621, 158] width 147 height 25
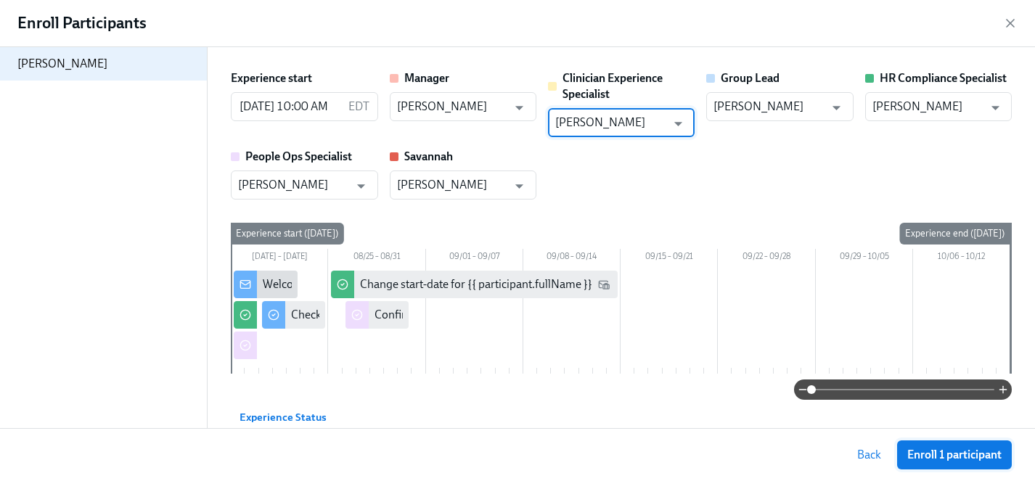
type input "Maggie Greenawalt"
click at [930, 453] on span "Enroll 1 participant" at bounding box center [954, 455] width 94 height 15
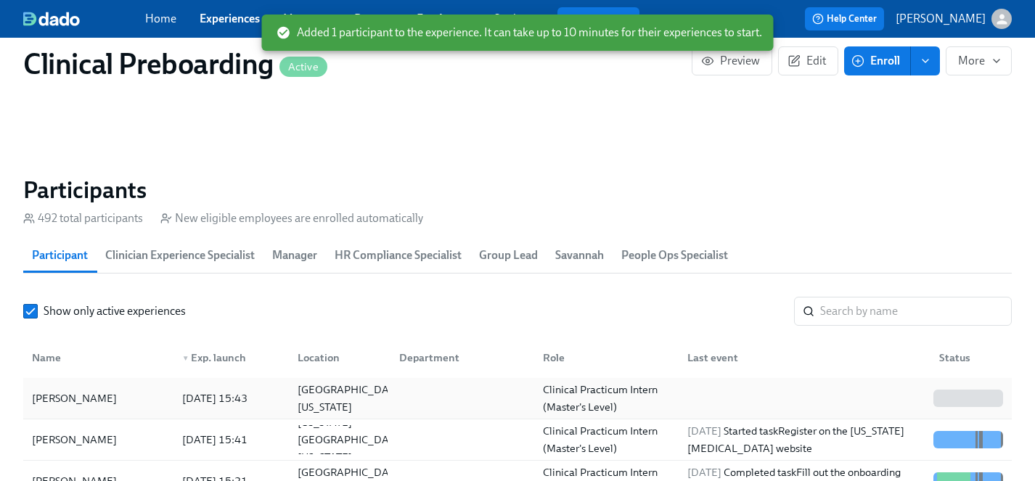
click at [75, 398] on div "Reagan Reed" at bounding box center [74, 398] width 96 height 17
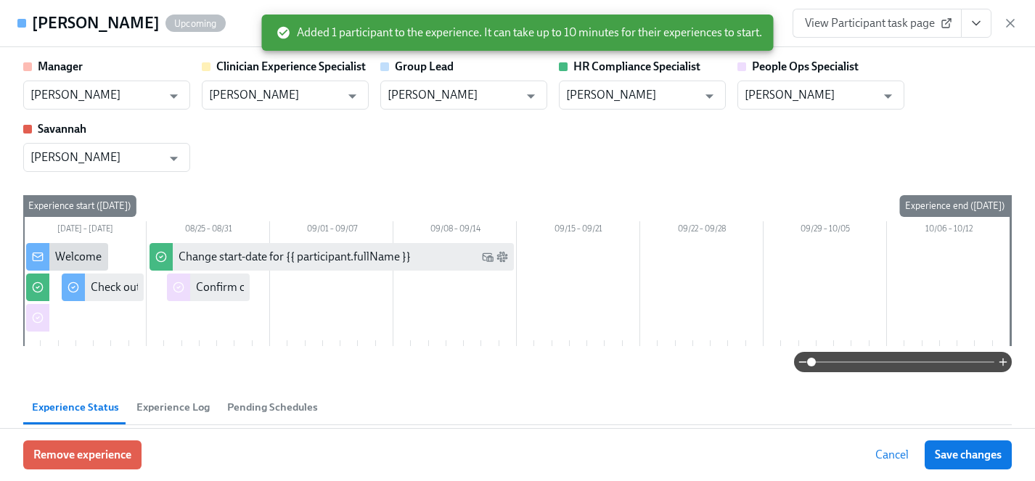
click at [975, 24] on icon "View task page" at bounding box center [975, 24] width 7 height 4
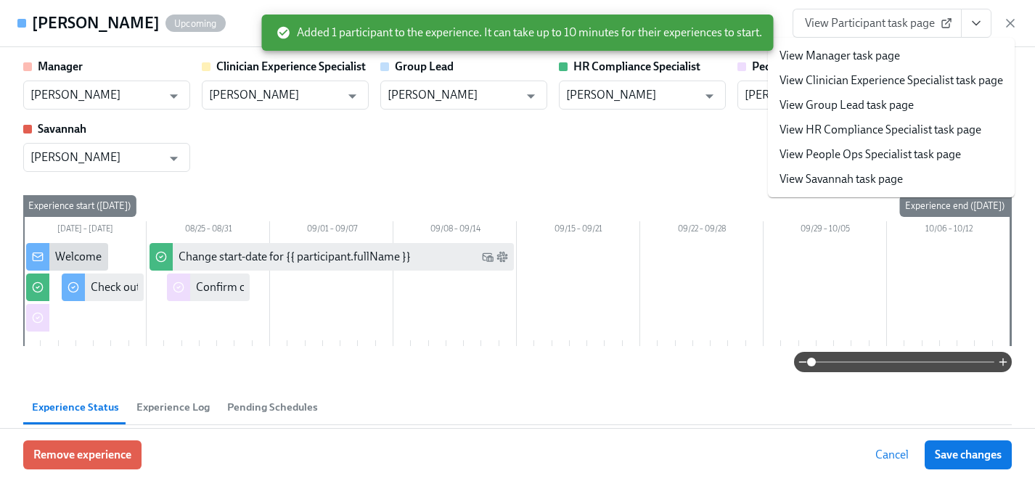
click at [824, 126] on link "View HR Compliance Specialist task page" at bounding box center [880, 130] width 202 height 16
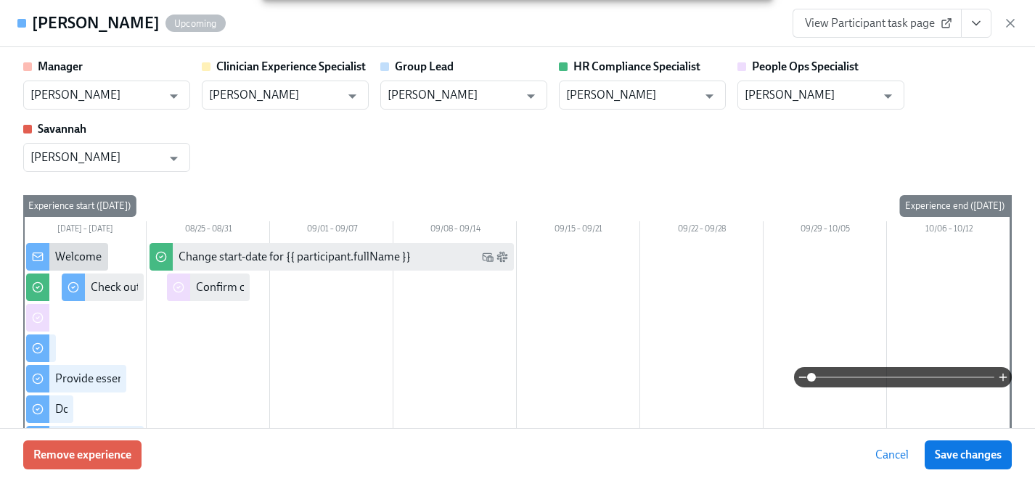
click at [974, 22] on icon "View task page" at bounding box center [975, 24] width 7 height 4
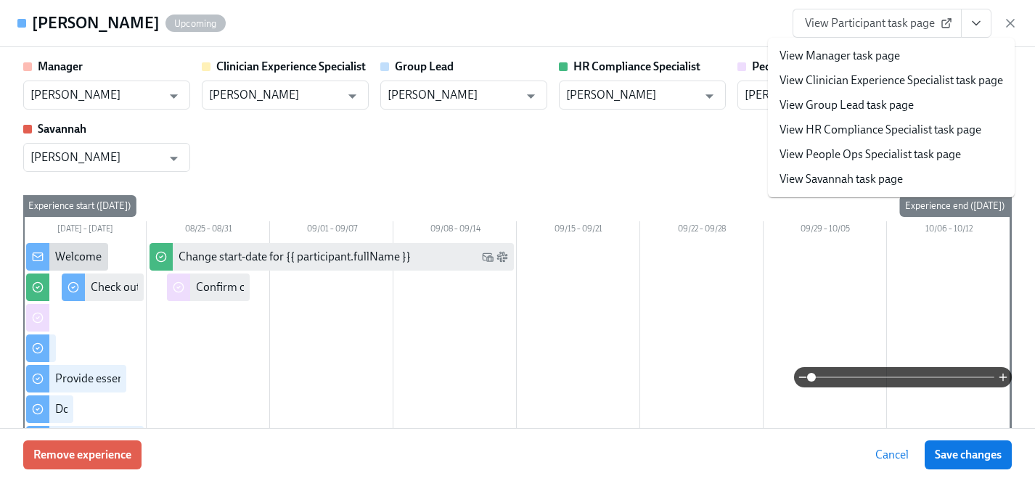
click at [870, 147] on link "View People Ops Specialist task page" at bounding box center [869, 155] width 181 height 16
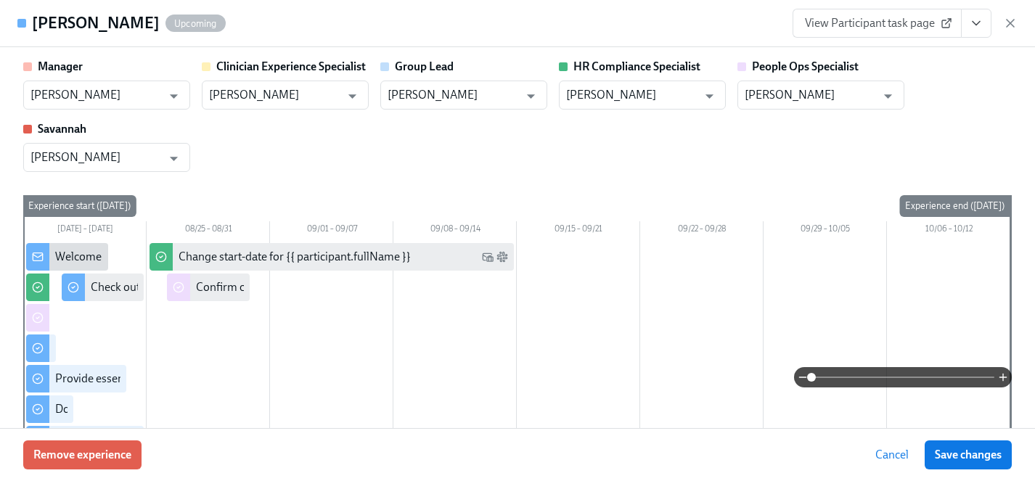
type input "Brianna Keach"
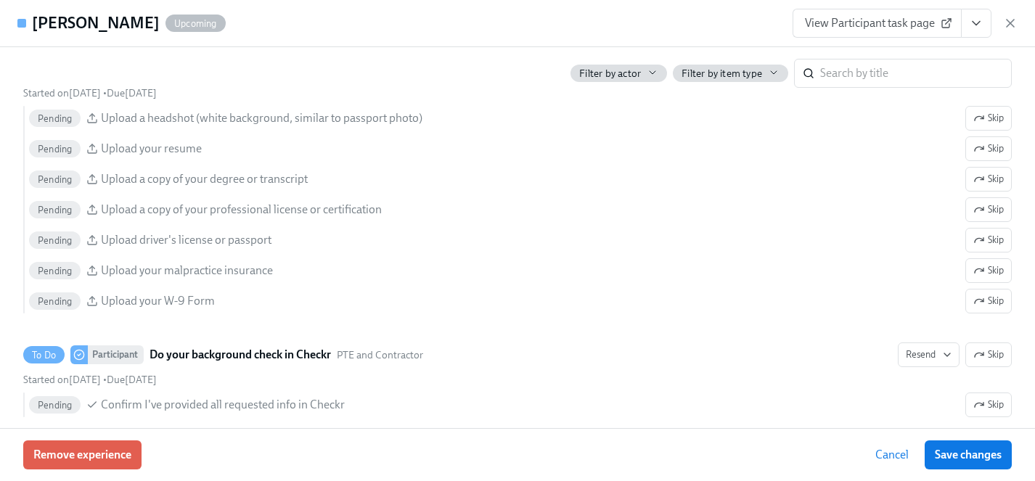
scroll to position [1630, 0]
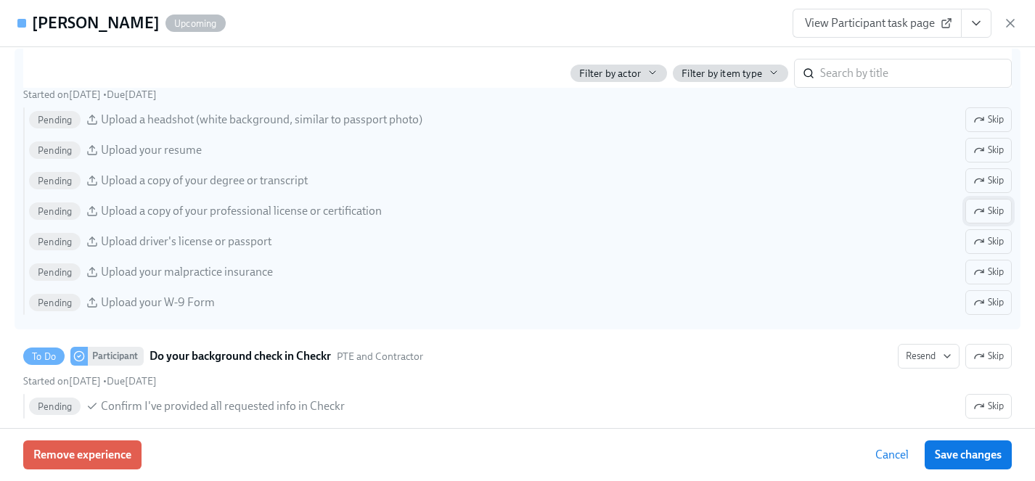
click at [995, 214] on span "Skip" at bounding box center [988, 211] width 30 height 15
click at [993, 273] on span "Skip" at bounding box center [988, 272] width 30 height 15
click at [992, 303] on span "Skip" at bounding box center [988, 302] width 30 height 15
click at [989, 453] on span "Save changes" at bounding box center [968, 455] width 67 height 15
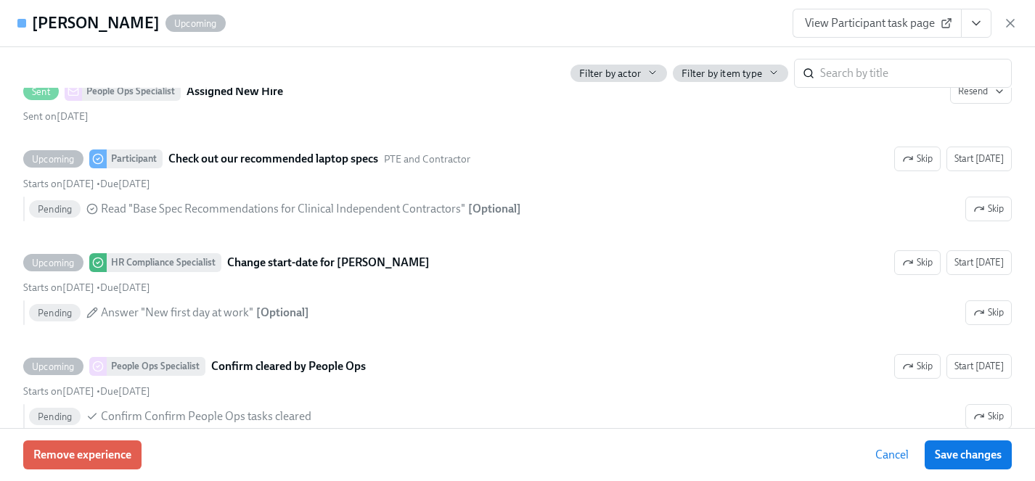
scroll to position [2931, 0]
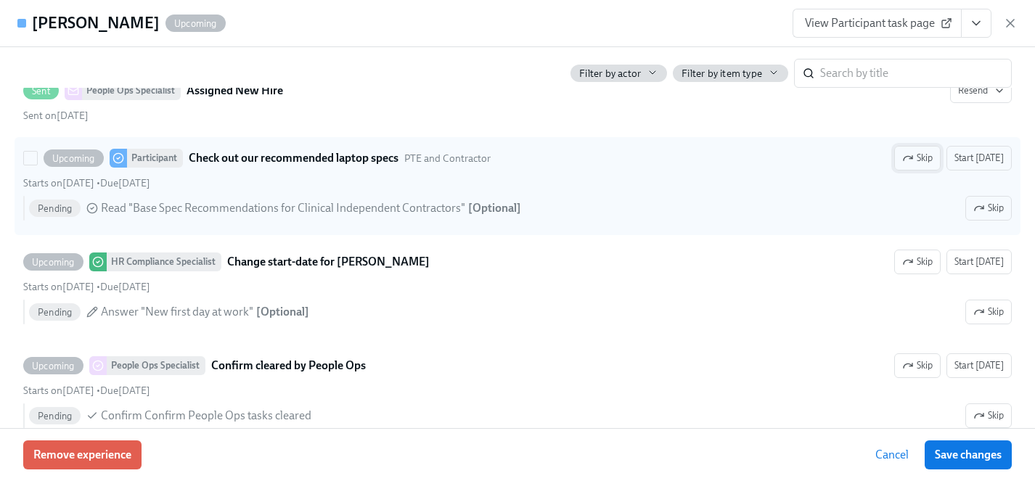
click at [913, 155] on icon "button" at bounding box center [908, 158] width 12 height 12
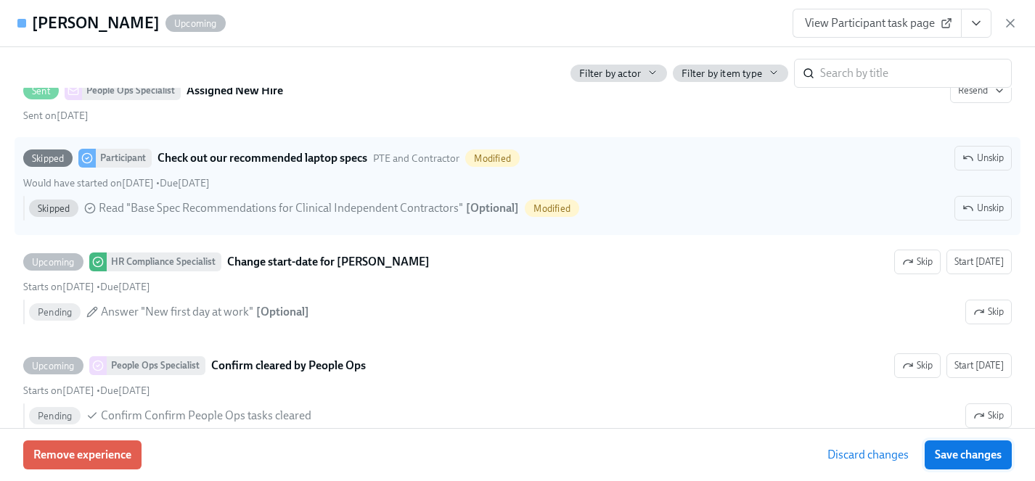
click at [966, 454] on span "Save changes" at bounding box center [968, 455] width 67 height 15
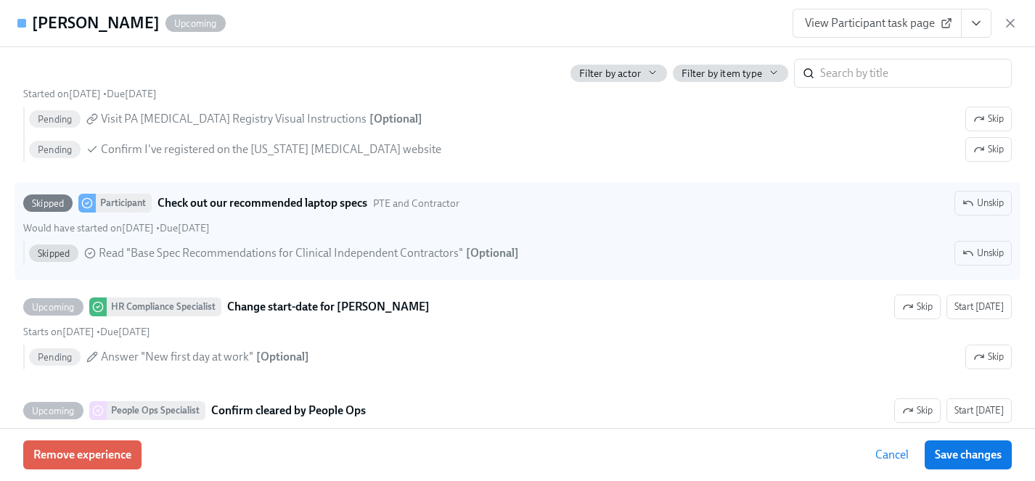
scroll to position [0, 0]
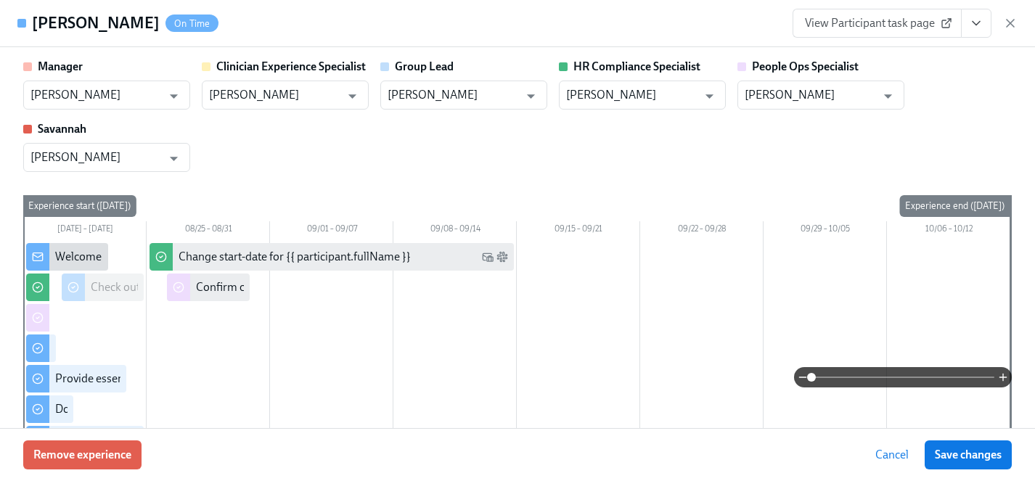
click at [842, 25] on span "View Participant task page" at bounding box center [877, 23] width 144 height 15
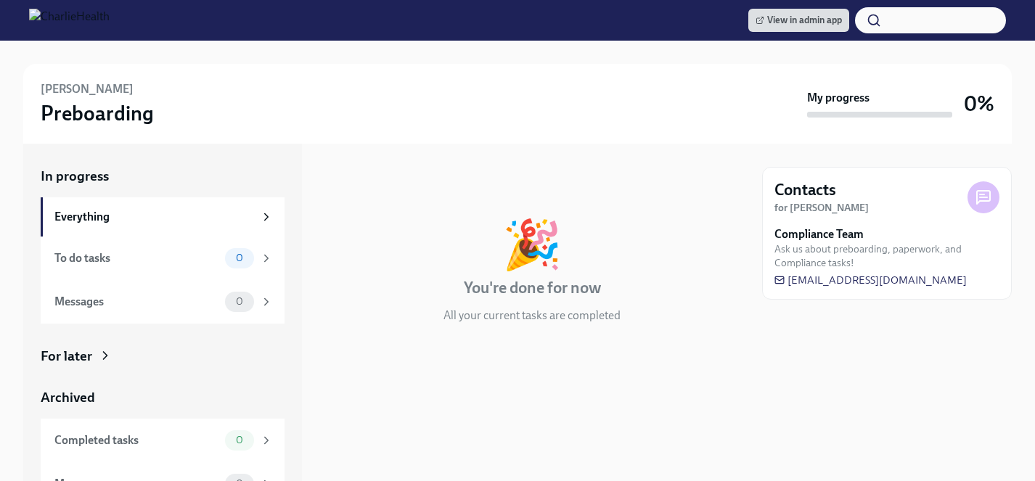
click at [94, 352] on div "For later" at bounding box center [163, 356] width 244 height 19
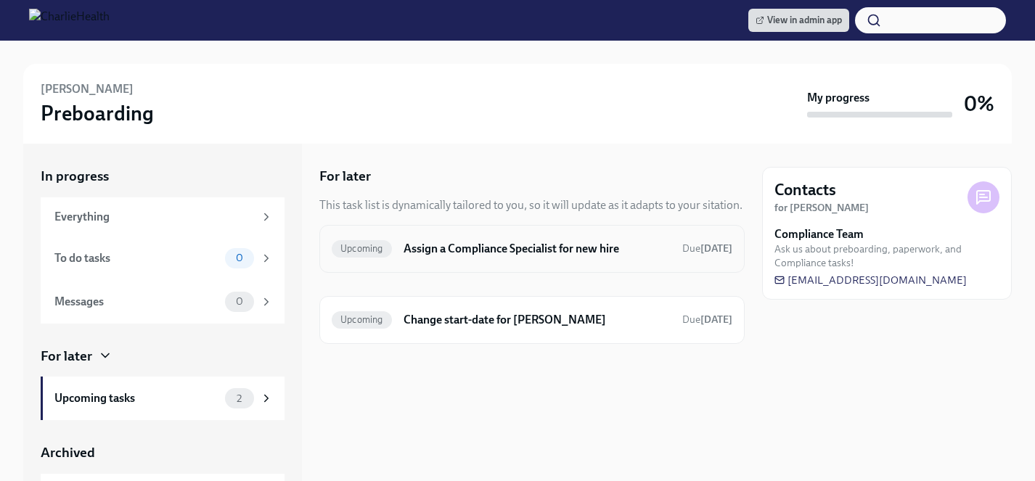
click at [501, 246] on h6 "Assign a Compliance Specialist for new hire" at bounding box center [536, 249] width 267 height 16
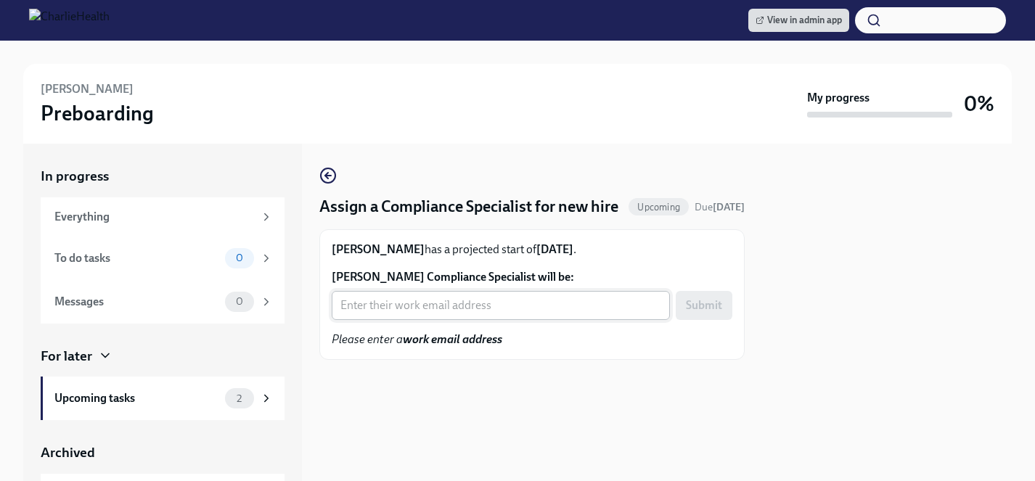
click at [485, 320] on input "Leigh Slater's Compliance Specialist will be:" at bounding box center [501, 305] width 338 height 29
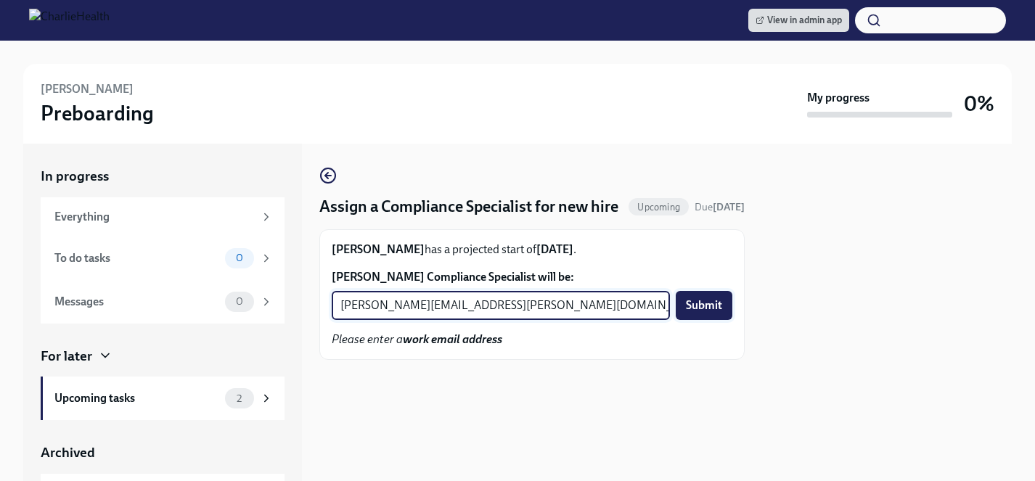
type input "jessica.barrett@charliehealth.com"
click at [708, 313] on span "Submit" at bounding box center [704, 305] width 36 height 15
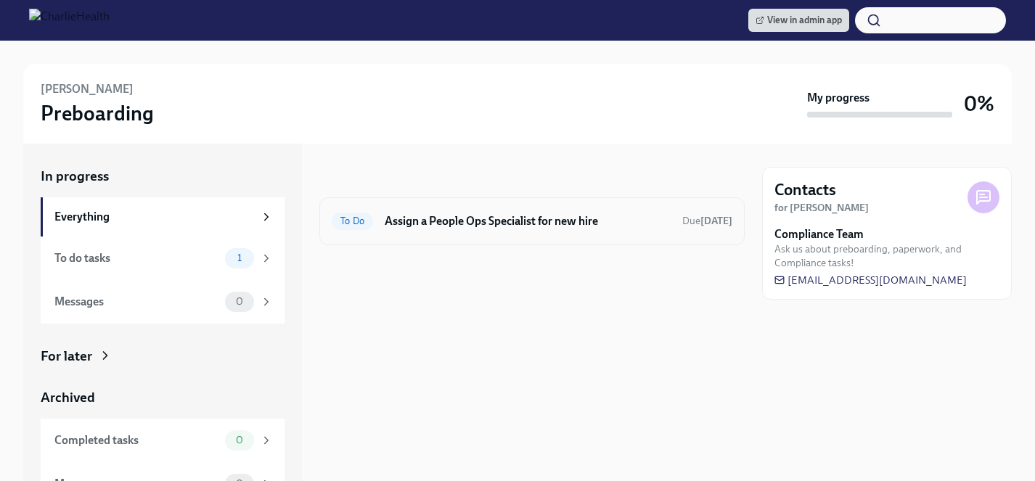
click at [451, 236] on div "To Do Assign a People Ops Specialist for new hire Due [DATE]" at bounding box center [531, 221] width 425 height 48
click at [449, 225] on h6 "Assign a People Ops Specialist for new hire" at bounding box center [528, 221] width 286 height 16
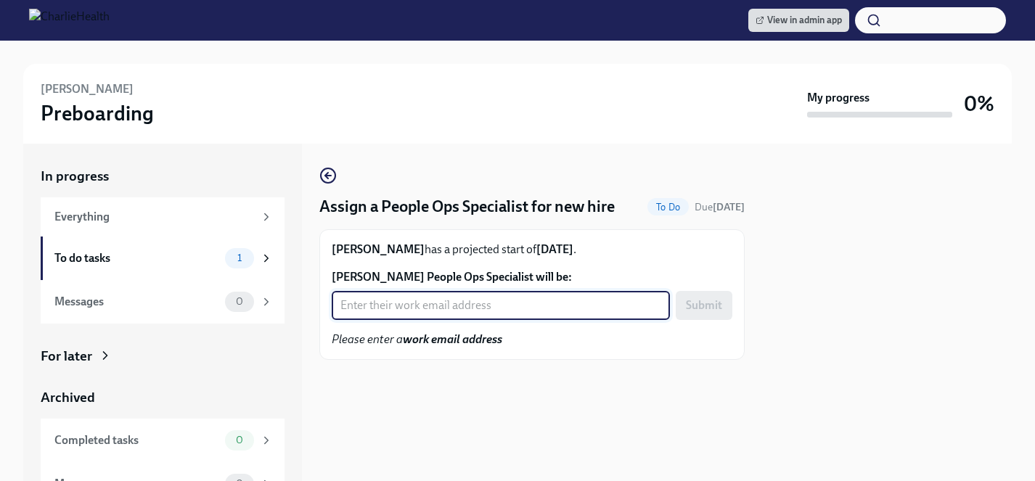
click at [446, 305] on input "Leigh Slater's People Ops Specialist will be:" at bounding box center [501, 305] width 338 height 29
type input "jacqueline.jean@charliehealth.com"
click at [702, 304] on span "Submit" at bounding box center [704, 305] width 36 height 15
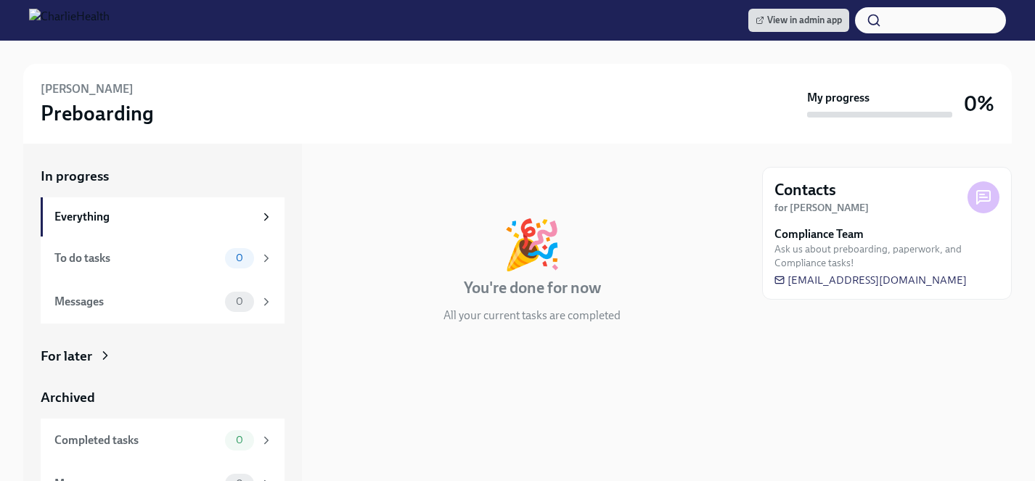
click at [67, 356] on div "For later" at bounding box center [67, 356] width 52 height 19
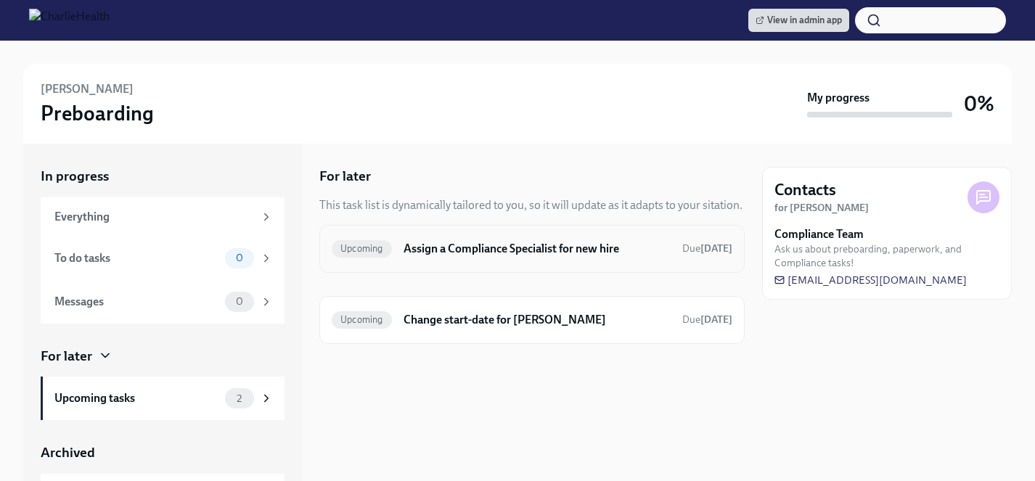
click at [482, 245] on h6 "Assign a Compliance Specialist for new hire" at bounding box center [536, 249] width 267 height 16
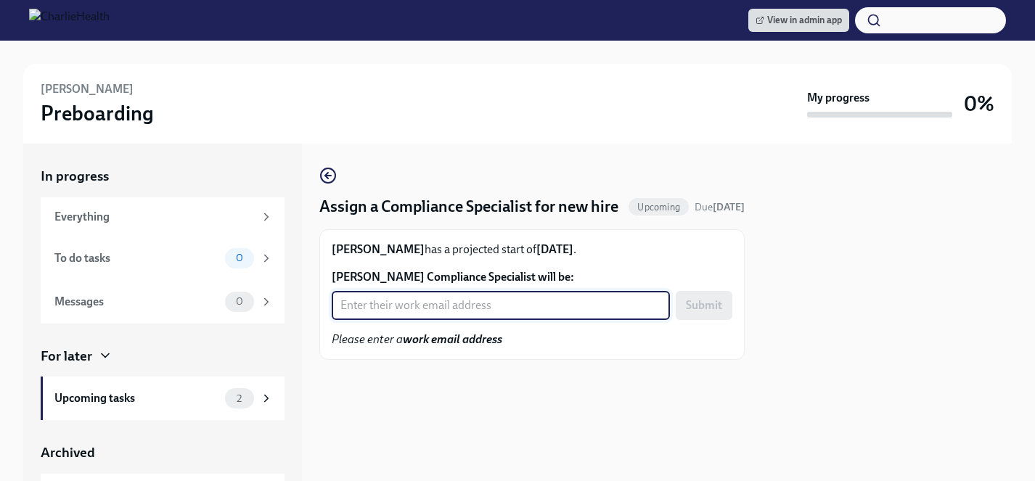
click at [453, 320] on input "Teffaney Daniel's Compliance Specialist will be:" at bounding box center [501, 305] width 338 height 29
type input "jessica.barrett@charliehealth.com"
click at [704, 313] on span "Submit" at bounding box center [704, 305] width 36 height 15
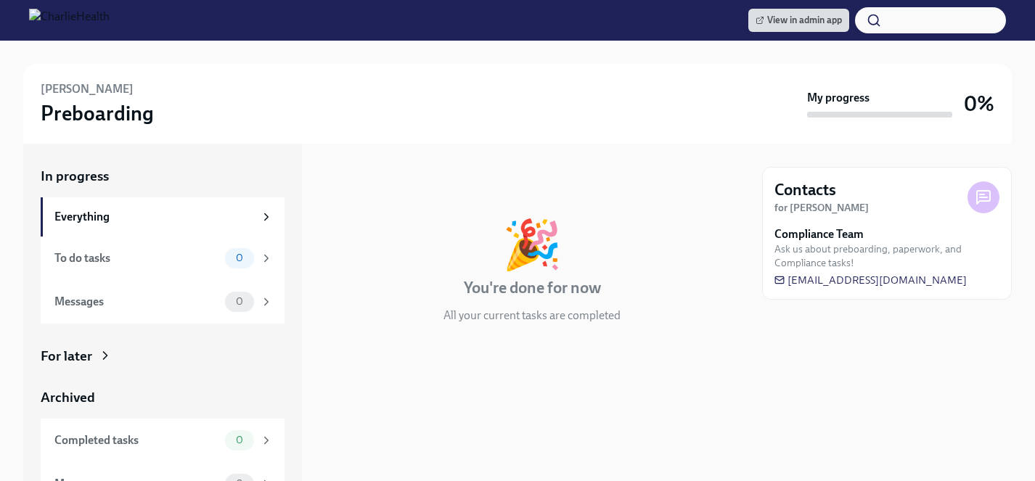
click at [104, 358] on icon at bounding box center [106, 355] width 4 height 7
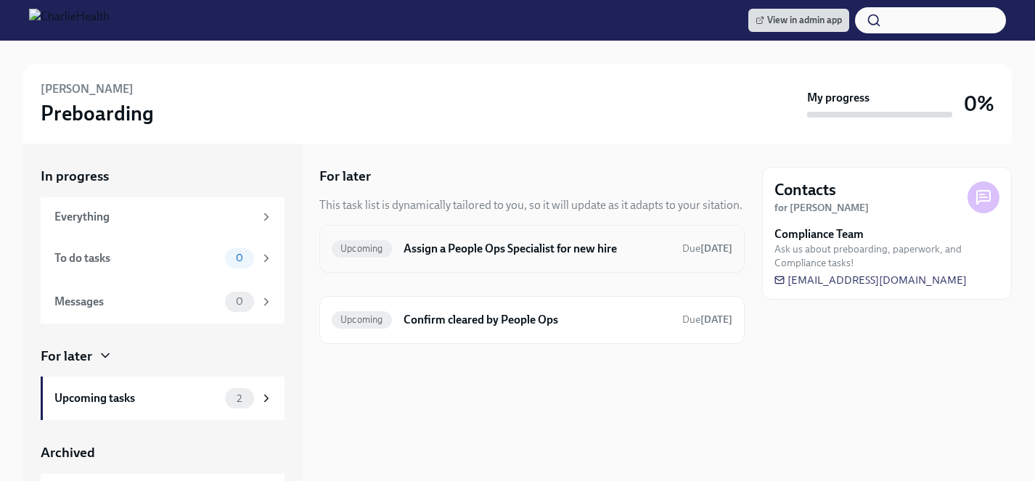
click at [493, 239] on div "Upcoming Assign a People Ops Specialist for new hire Due tomorrow" at bounding box center [532, 248] width 401 height 23
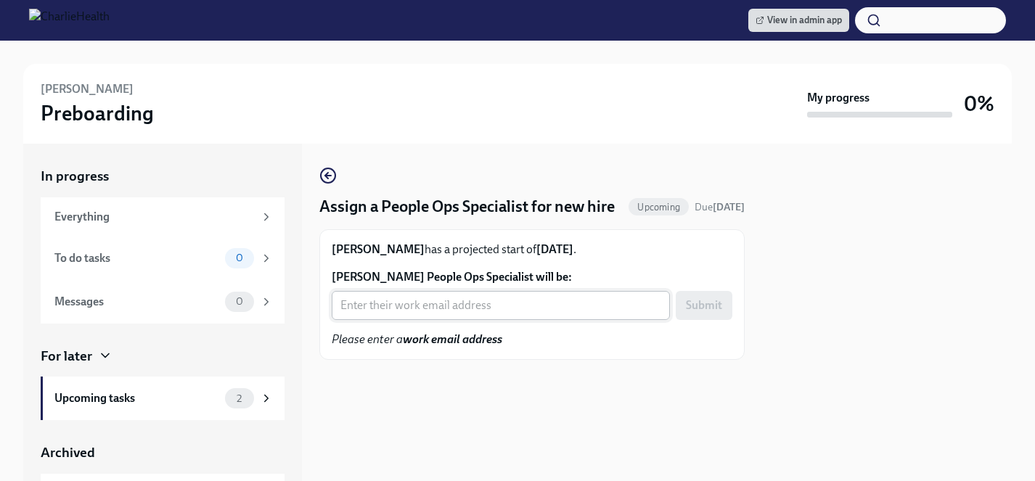
click at [472, 320] on input "Teffaney Daniel's People Ops Specialist will be:" at bounding box center [501, 305] width 338 height 29
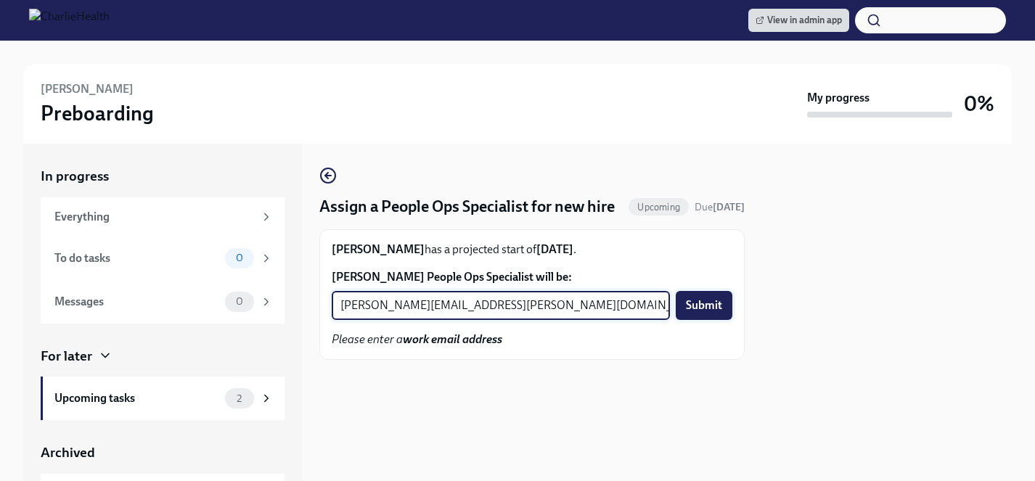
type input "jacqueline.jean@charliehealth.com"
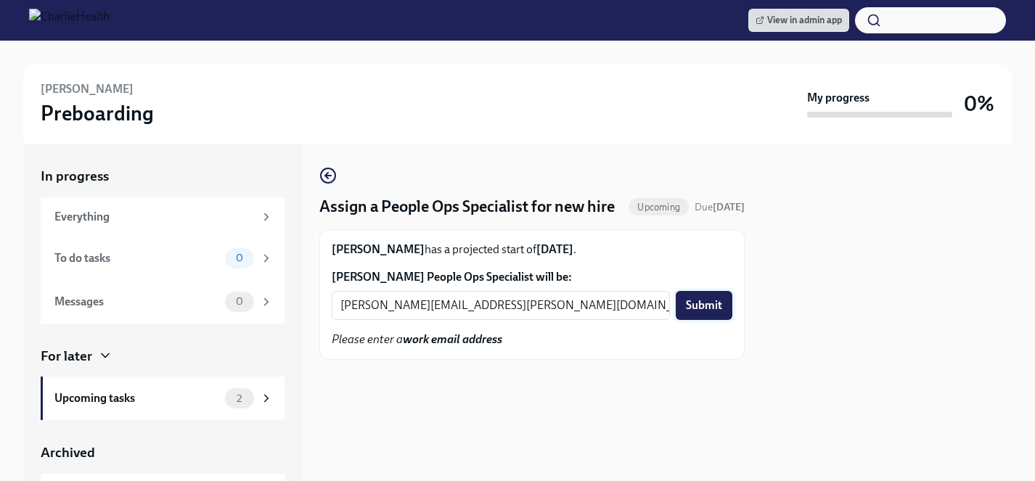
click at [709, 313] on span "Submit" at bounding box center [704, 305] width 36 height 15
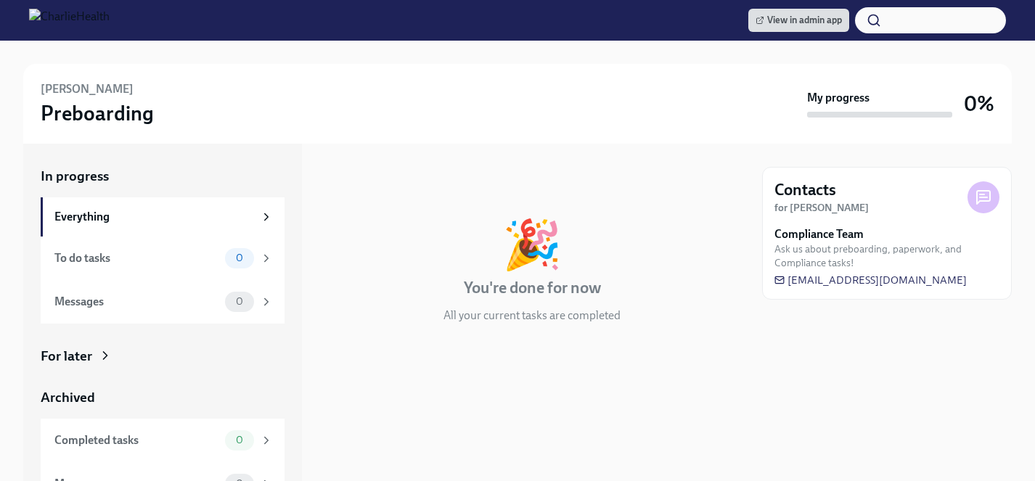
click at [98, 354] on icon at bounding box center [105, 355] width 15 height 15
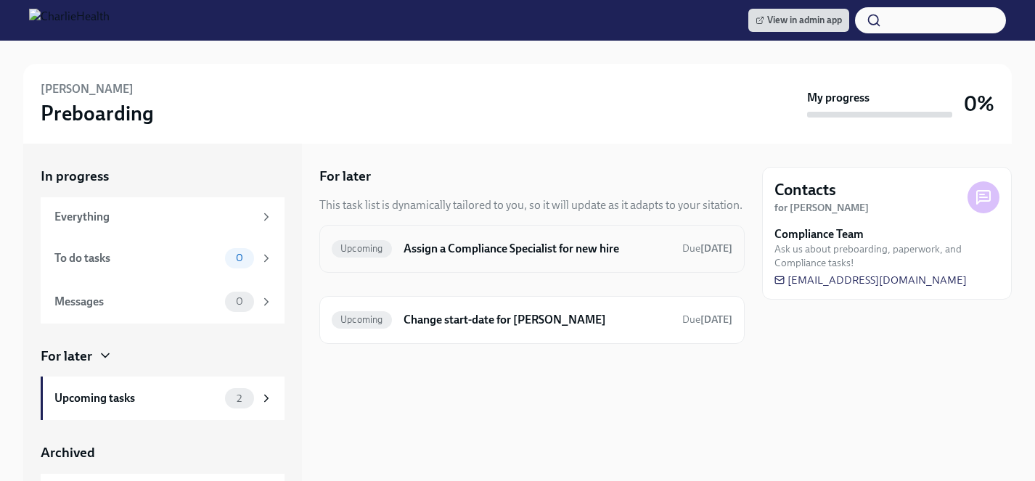
click at [550, 247] on h6 "Assign a Compliance Specialist for new hire" at bounding box center [536, 249] width 267 height 16
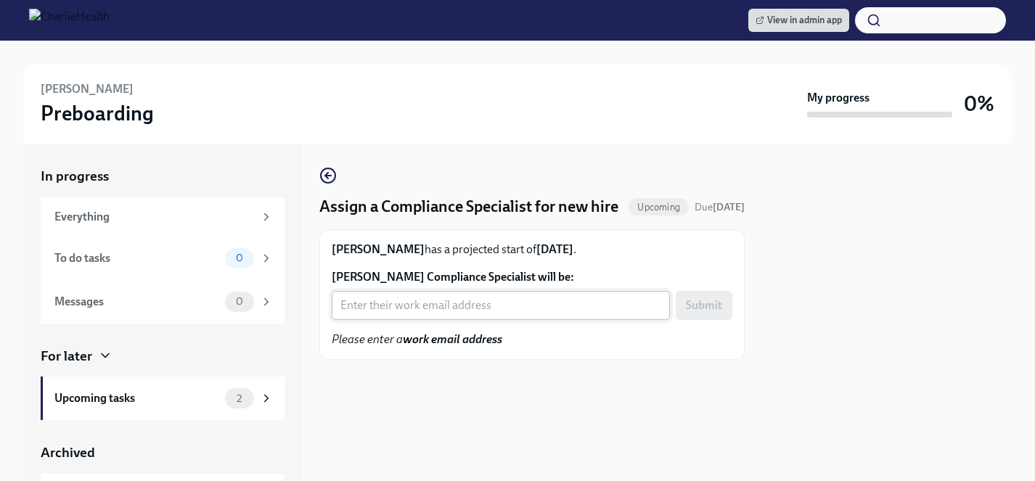
click at [523, 320] on input "Reagan Reed's Compliance Specialist will be:" at bounding box center [501, 305] width 338 height 29
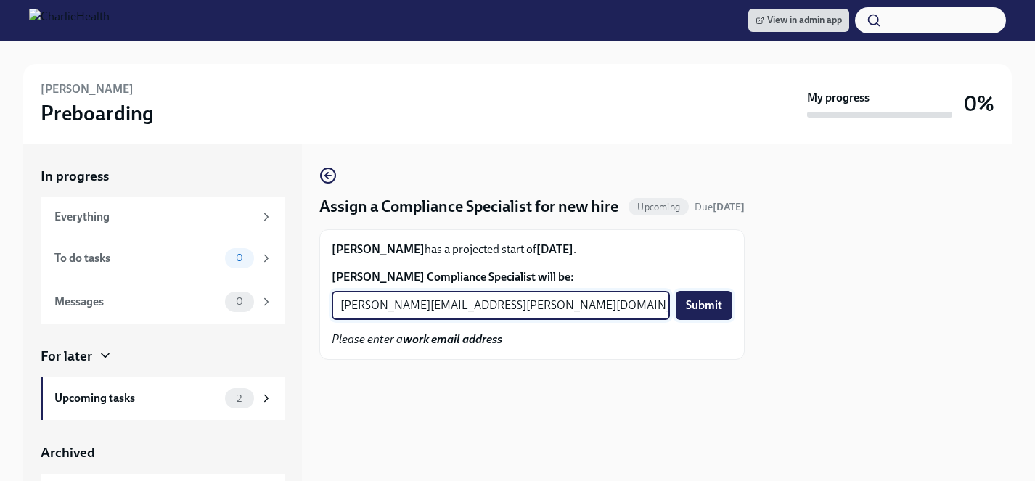
type input "jessica.barrett@charliehealth.com"
click at [696, 313] on span "Submit" at bounding box center [704, 305] width 36 height 15
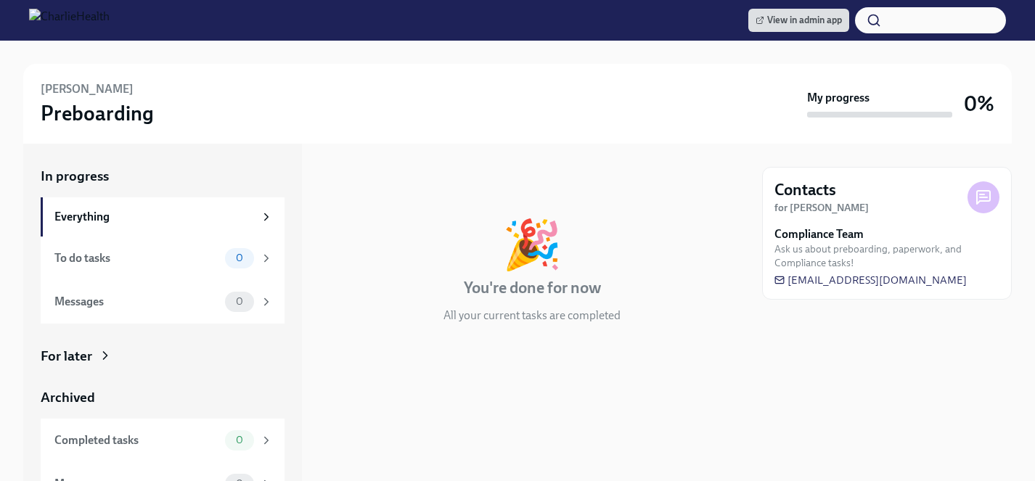
click at [89, 362] on div "For later" at bounding box center [67, 356] width 52 height 19
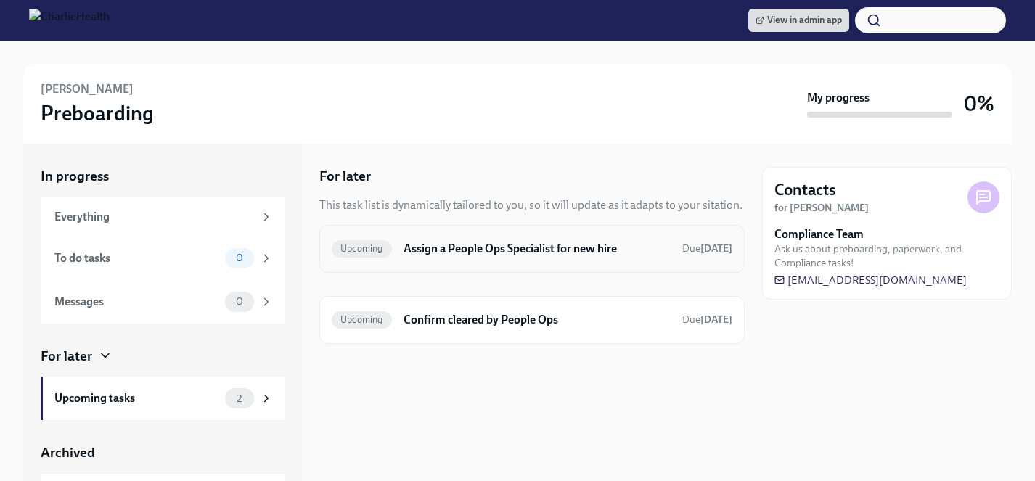
click at [463, 252] on h6 "Assign a People Ops Specialist for new hire" at bounding box center [536, 249] width 267 height 16
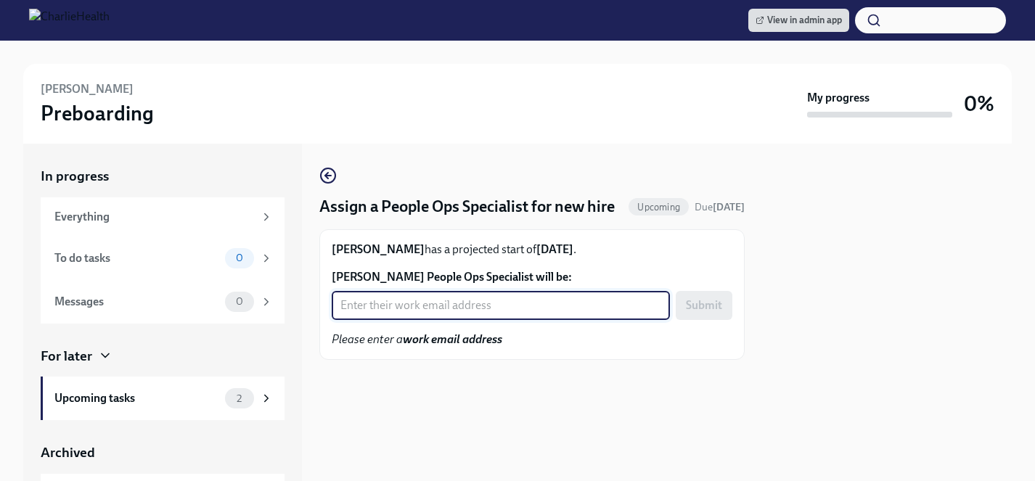
click at [421, 320] on input "Reagan Reed's People Ops Specialist will be:" at bounding box center [501, 305] width 338 height 29
type input "brianna.keach@charliehealth.com"
click at [709, 313] on span "Submit" at bounding box center [704, 305] width 36 height 15
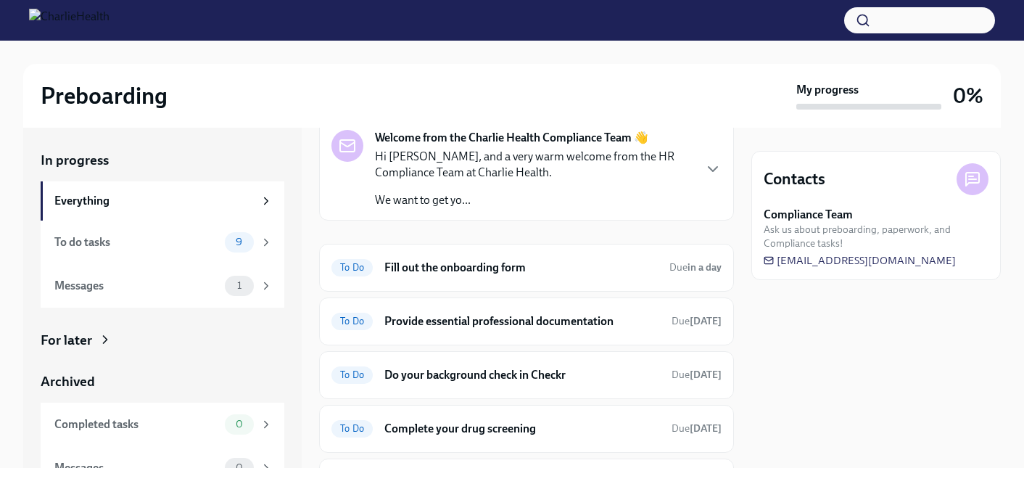
scroll to position [65, 0]
click at [469, 270] on h6 "Fill out the onboarding form" at bounding box center [522, 267] width 274 height 16
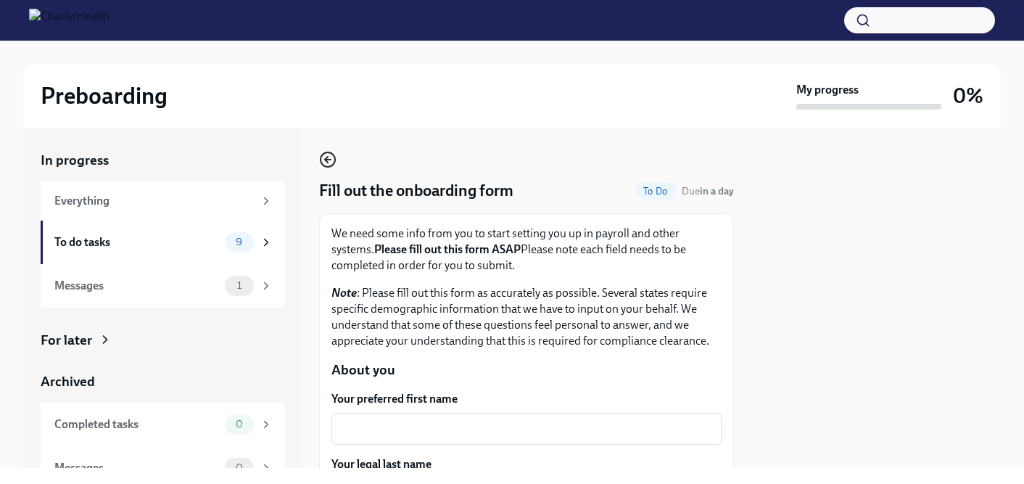
click at [323, 160] on icon "button" at bounding box center [327, 159] width 17 height 17
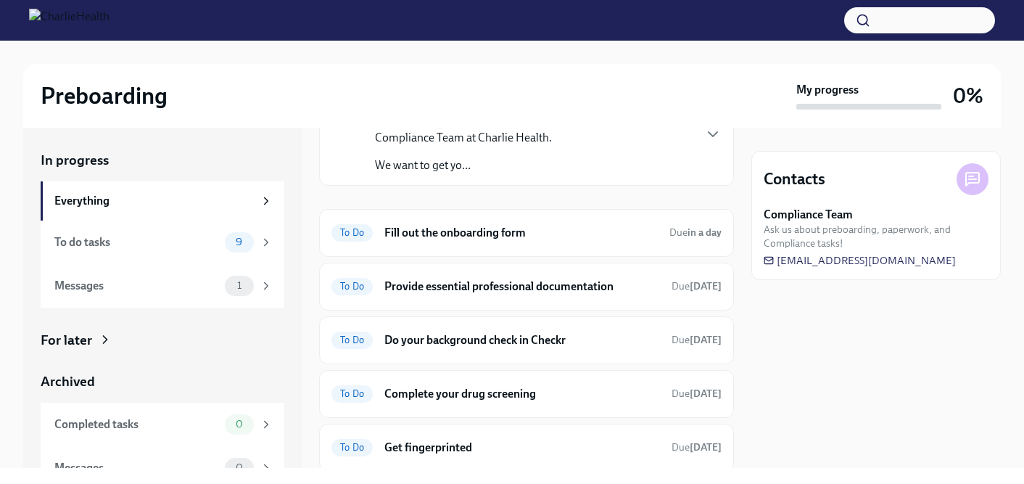
scroll to position [99, 0]
click at [487, 283] on h6 "Provide essential professional documentation" at bounding box center [523, 286] width 276 height 16
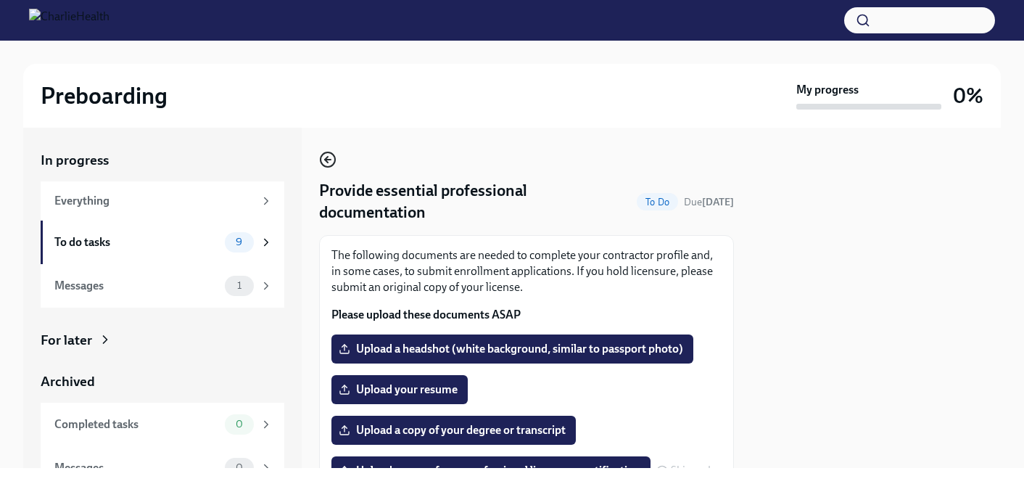
click at [324, 162] on icon "button" at bounding box center [327, 159] width 17 height 17
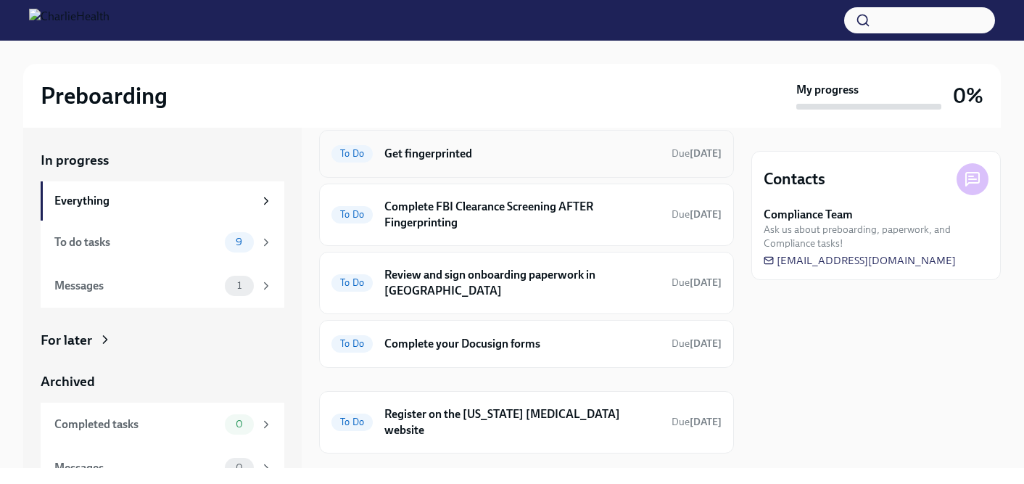
scroll to position [395, 0]
